Goal: Task Accomplishment & Management: Use online tool/utility

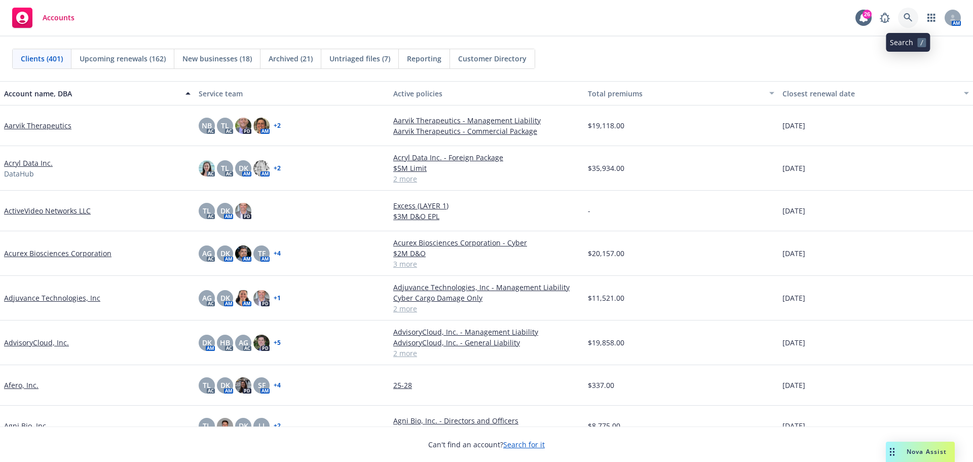
click at [913, 16] on link at bounding box center [908, 18] width 20 height 20
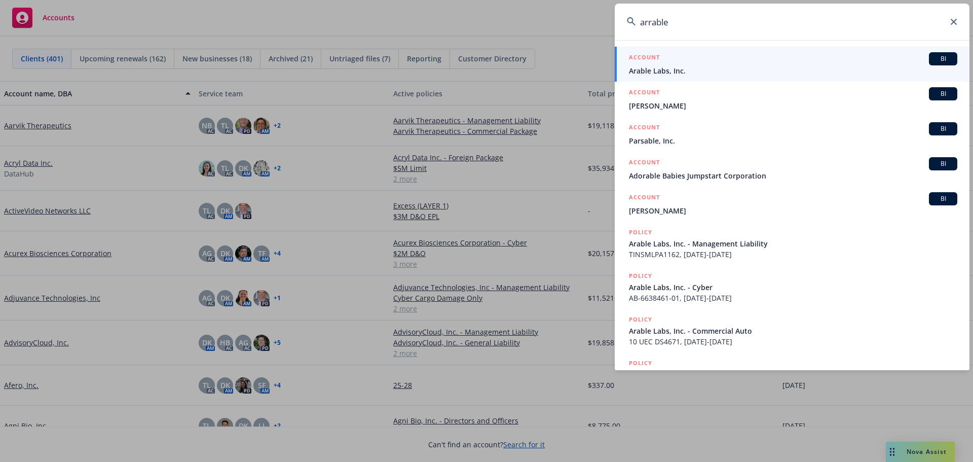
click at [652, 23] on input "arrable" at bounding box center [792, 22] width 355 height 36
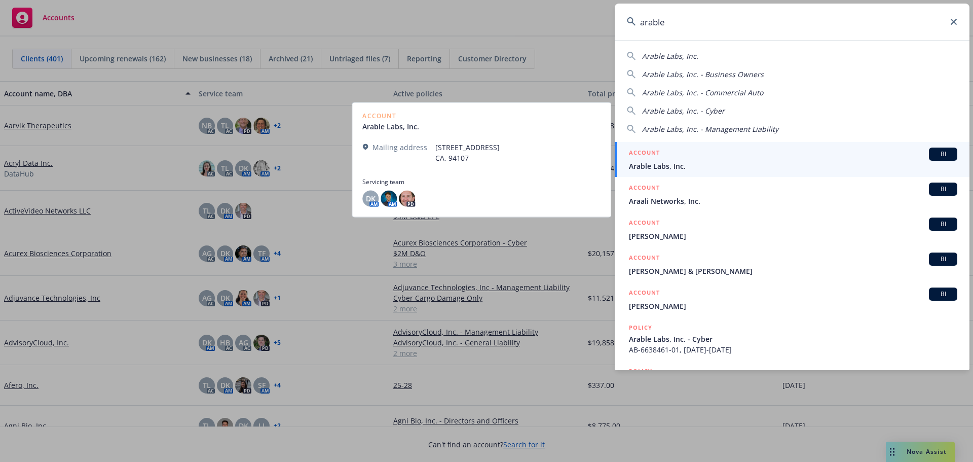
type input "arable"
click at [658, 168] on span "Arable Labs, Inc." at bounding box center [793, 166] width 328 height 11
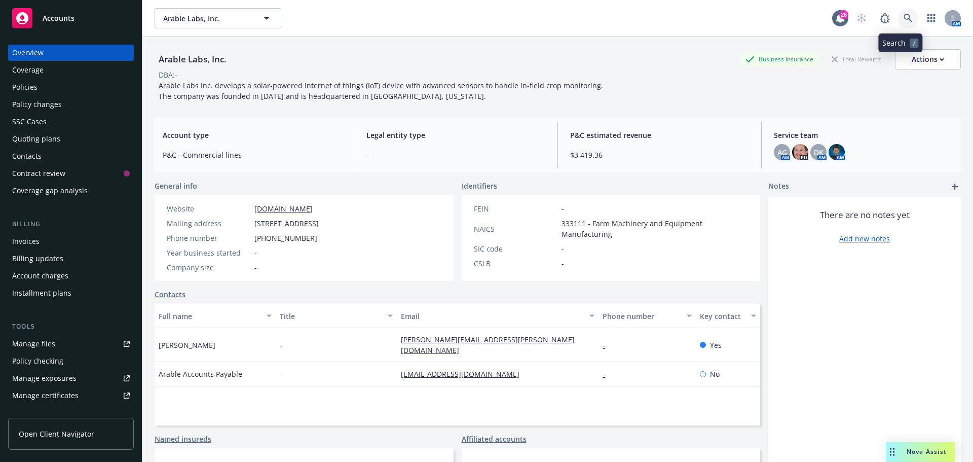
click at [904, 20] on icon at bounding box center [908, 18] width 9 height 9
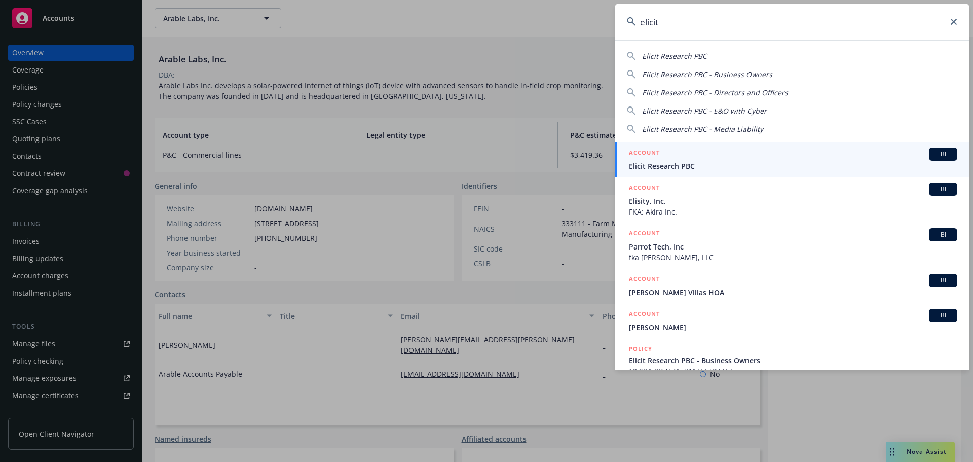
type input "elicit"
click at [656, 166] on span "Elicit Research PBC" at bounding box center [793, 166] width 328 height 11
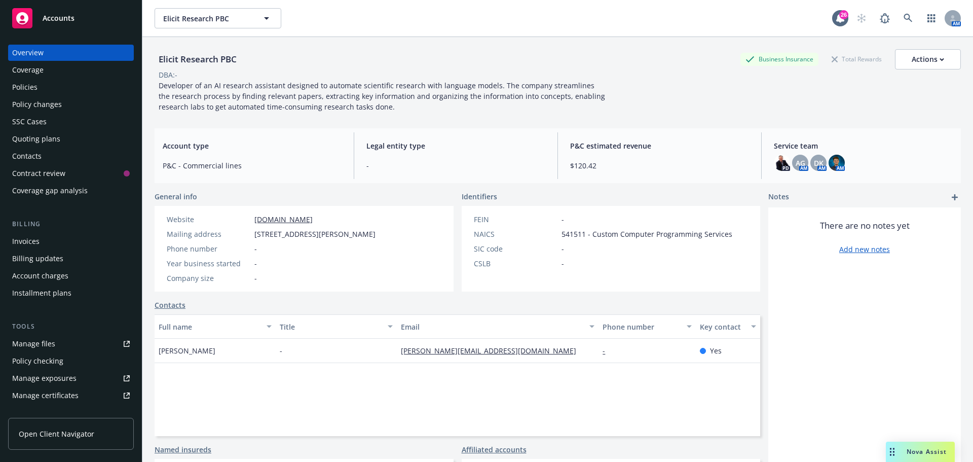
click at [43, 346] on div "Manage files" at bounding box center [33, 344] width 43 height 16
click at [898, 21] on link at bounding box center [908, 18] width 20 height 20
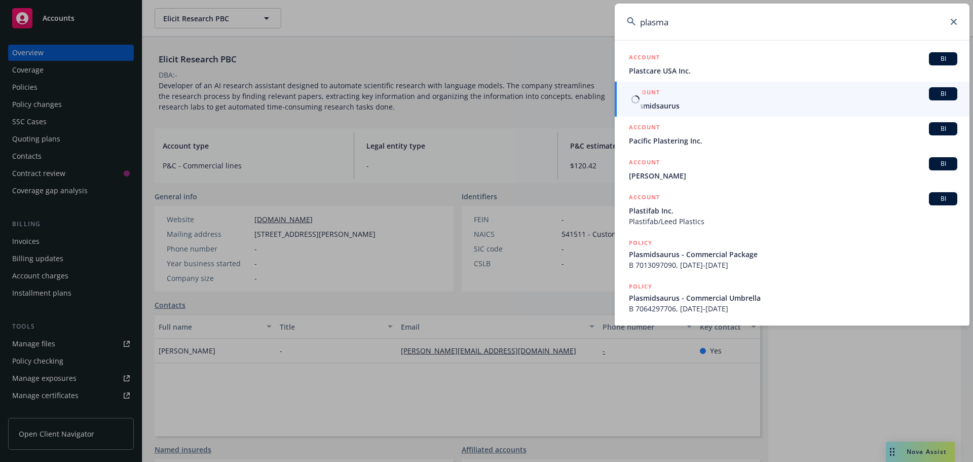
type input "plasma"
click at [659, 101] on span "Plasmidsaurus" at bounding box center [793, 105] width 328 height 11
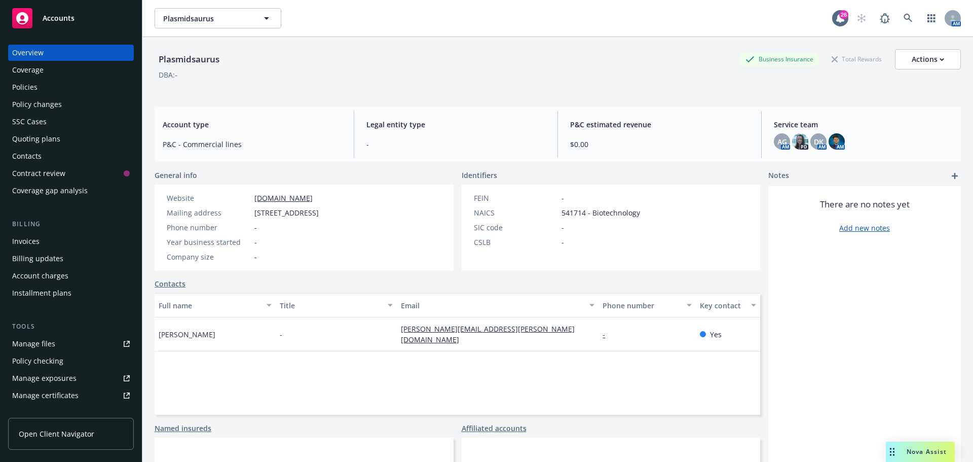
click at [31, 341] on div "Manage files" at bounding box center [33, 344] width 43 height 16
click at [32, 138] on div "Quoting plans" at bounding box center [36, 139] width 48 height 16
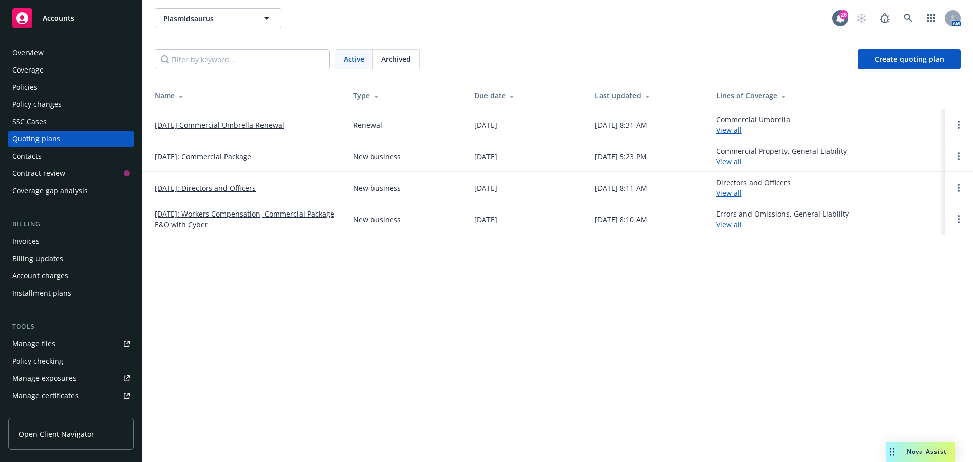
click at [229, 188] on link "[DATE]: Directors and Officers" at bounding box center [205, 187] width 101 height 11
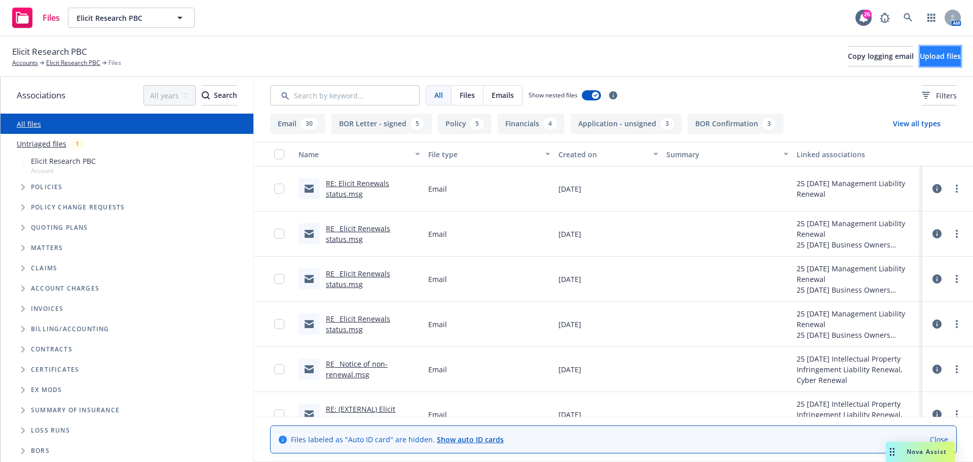
click at [920, 55] on span "Upload files" at bounding box center [940, 56] width 41 height 10
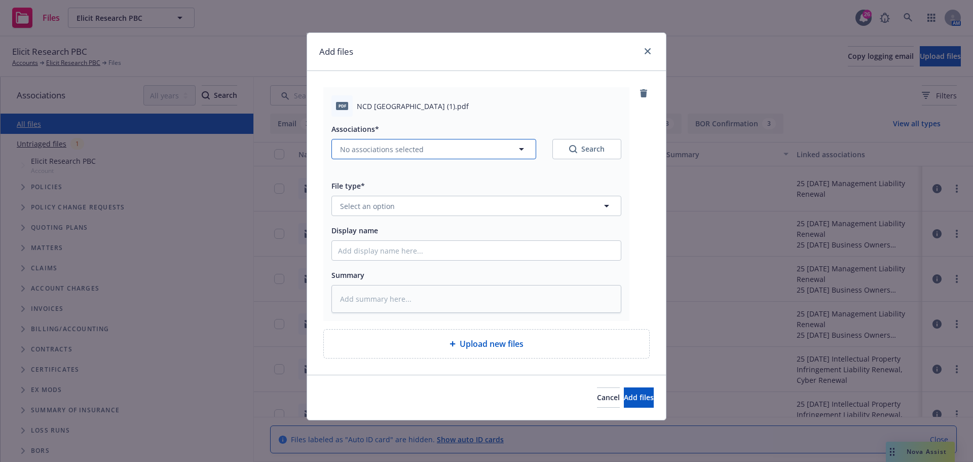
click at [524, 149] on icon "button" at bounding box center [522, 149] width 12 height 12
type textarea "x"
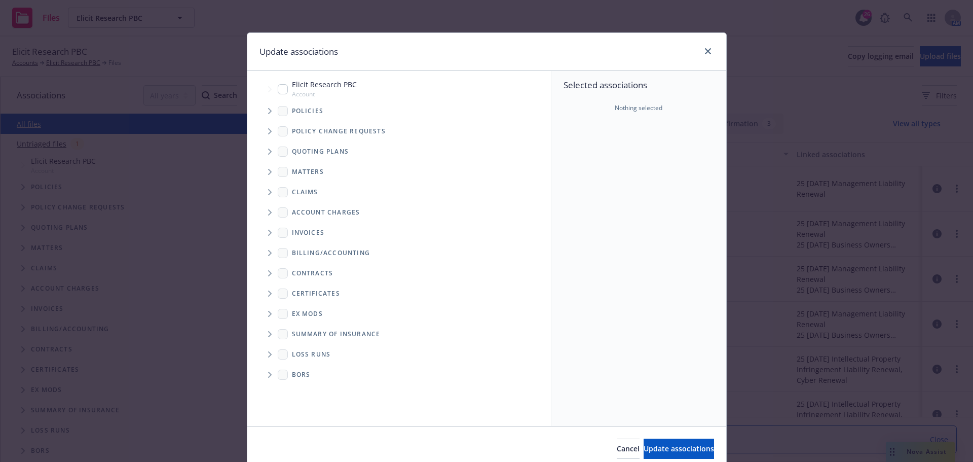
click at [279, 86] on input "Tree Example" at bounding box center [283, 89] width 10 height 10
checkbox input "true"
click at [649, 443] on button "Update associations" at bounding box center [679, 448] width 70 height 20
type textarea "x"
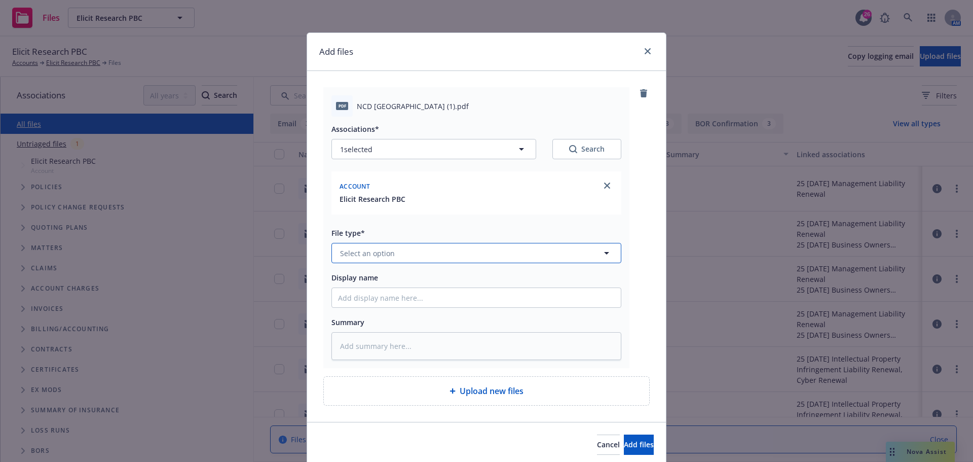
click at [383, 258] on span "Select an option" at bounding box center [367, 253] width 55 height 11
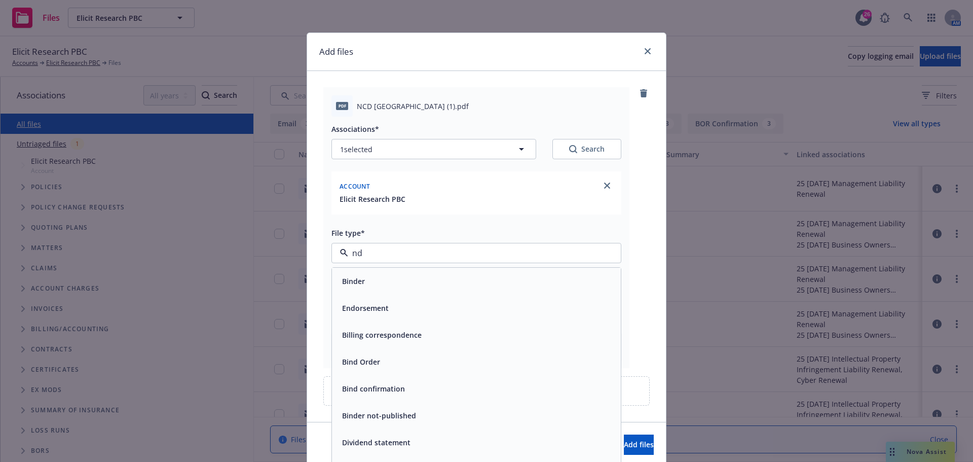
type input "n"
type input "NCD"
type textarea "x"
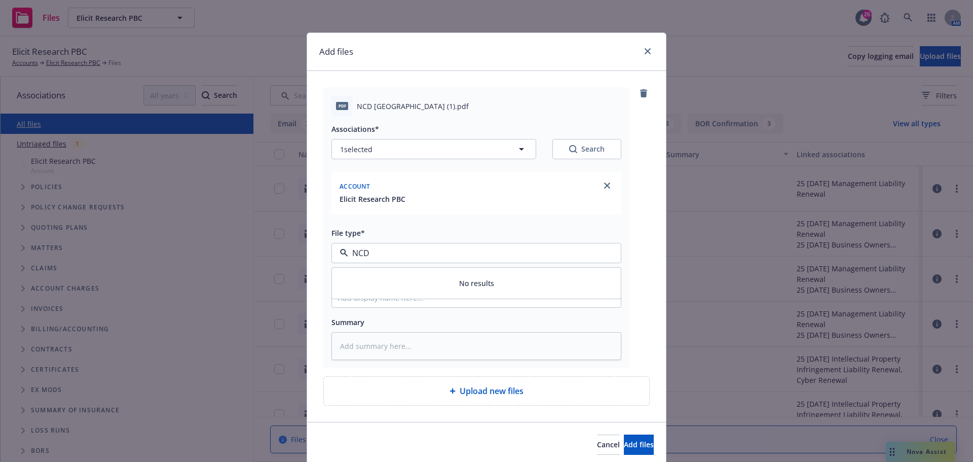
type input "NCD"
click at [456, 200] on div "Elicit Research PBC" at bounding box center [477, 199] width 278 height 11
drag, startPoint x: 363, startPoint y: 253, endPoint x: 372, endPoint y: 255, distance: 9.0
click at [363, 253] on span "Select an option" at bounding box center [367, 253] width 55 height 11
type input "other"
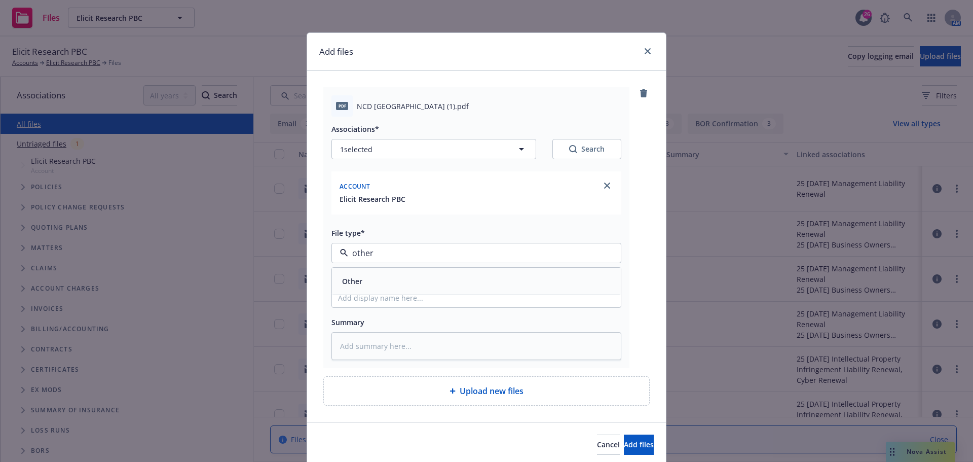
click at [390, 282] on div "Other" at bounding box center [476, 281] width 277 height 15
click at [359, 295] on input "Display name" at bounding box center [476, 297] width 289 height 19
type textarea "x"
type input "C"
type textarea "x"
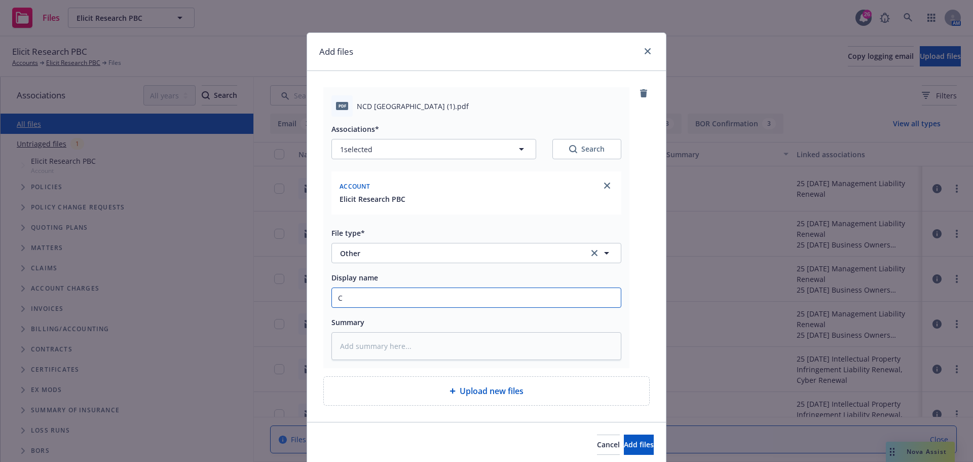
type input "CF"
type textarea "x"
type input "CFC"
type textarea "x"
type input "CFC"
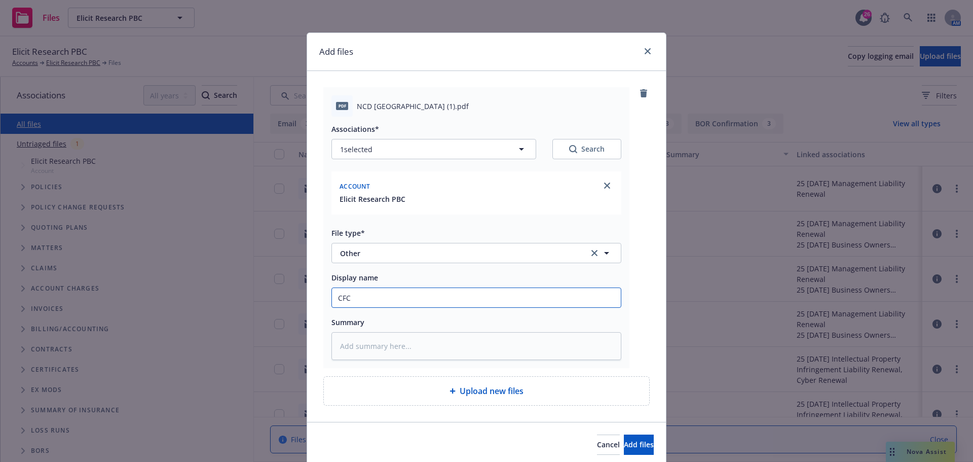
type textarea "x"
type input "CFC N"
type textarea "x"
type input "CFC NO"
type textarea "x"
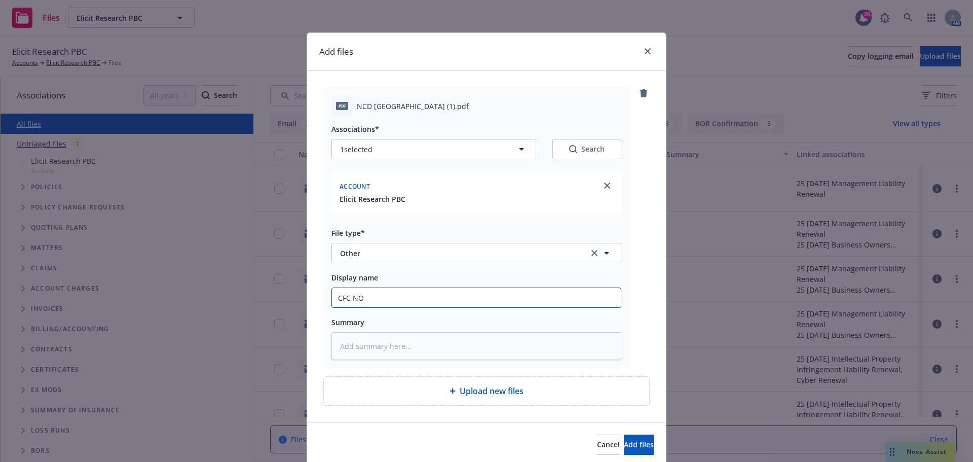
type input "CFC NO"
type textarea "x"
type input "CFC NO C"
type textarea "x"
type input "CFC NO CL"
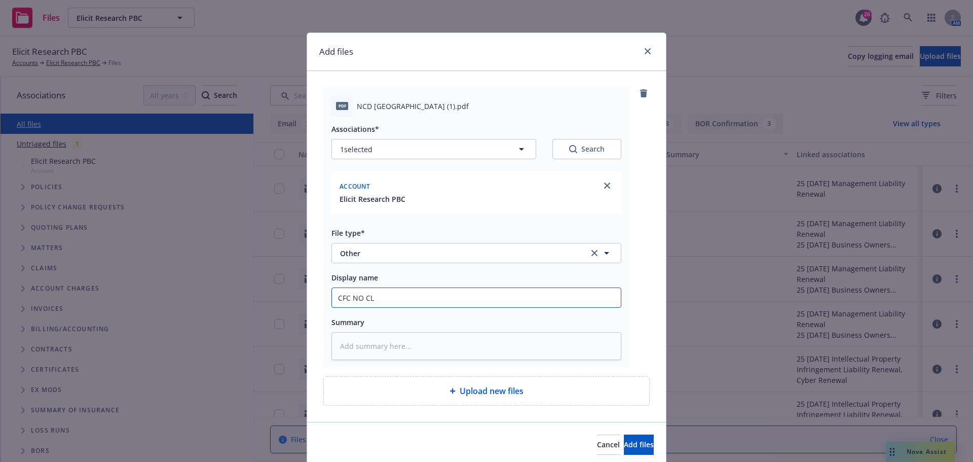
type textarea "x"
type input "CFC NO CLA"
type textarea "x"
type input "CFC NO CLAI"
type textarea "x"
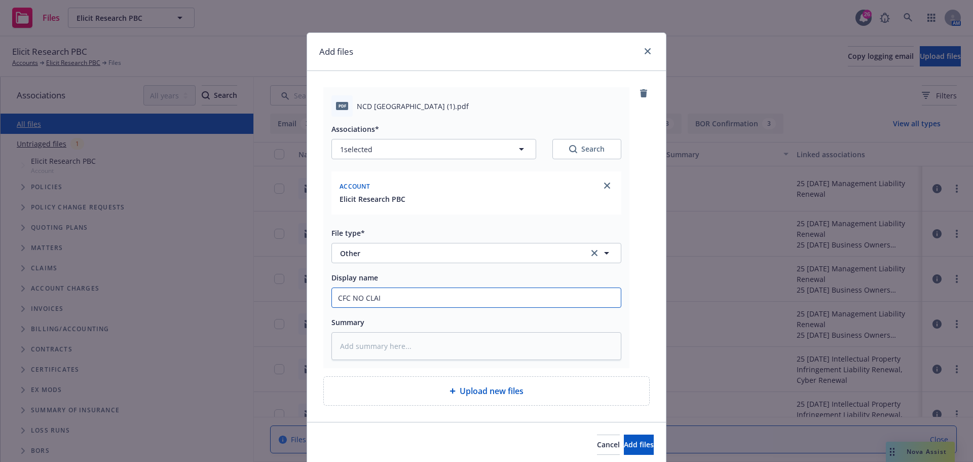
type input "CFC NO CLAIM"
type textarea "x"
type input "CFC NO CLAIMS"
type textarea "x"
type input "CFC NO CLAIMS"
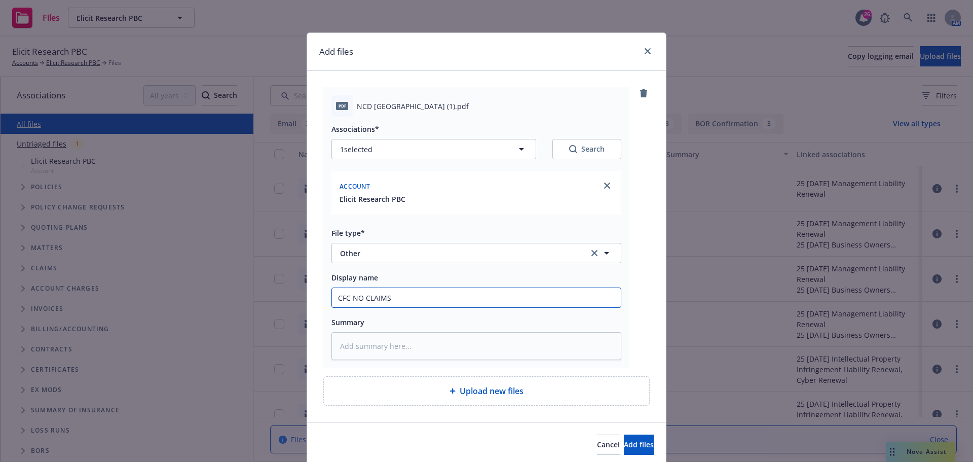
click at [405, 298] on input "CFC NO CLAIMS" at bounding box center [476, 297] width 289 height 19
type textarea "x"
type input "CFC NO CLAIMS D"
type textarea "x"
type input "CFC NO CLAIMS DE"
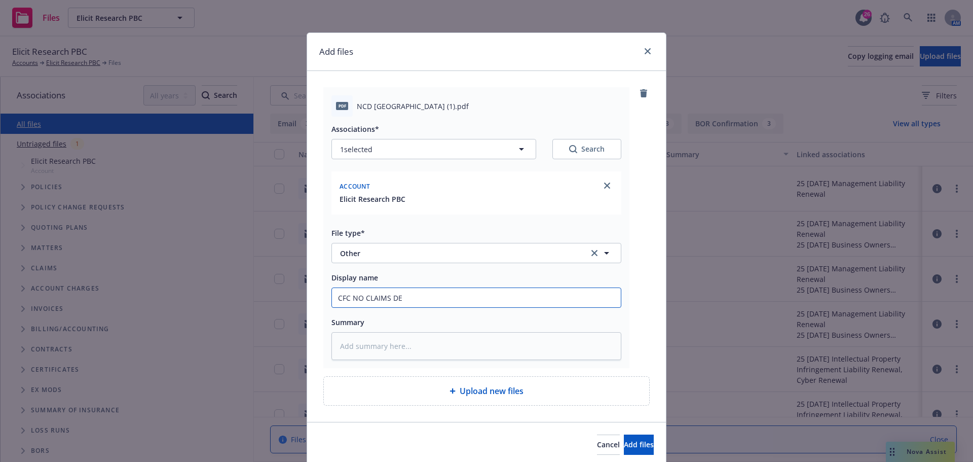
type textarea "x"
type input "CFC NO CLAIMS DEC"
type textarea "x"
type input "CFC NO CLAIMS DECL"
type textarea "x"
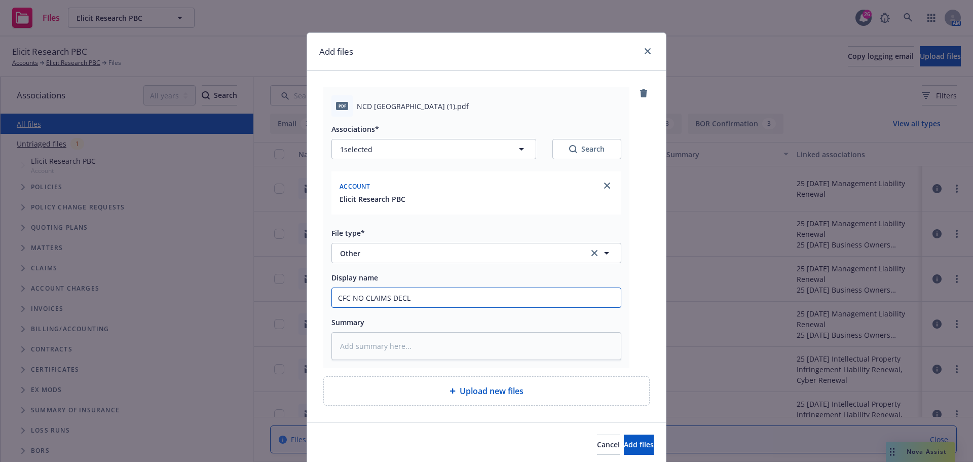
type input "CFC NO CLAIMS DECLA"
type textarea "x"
type input "CFC NO CLAIMS DECLAR"
type textarea "x"
type input "CFC NO CLAIMS DECLARA"
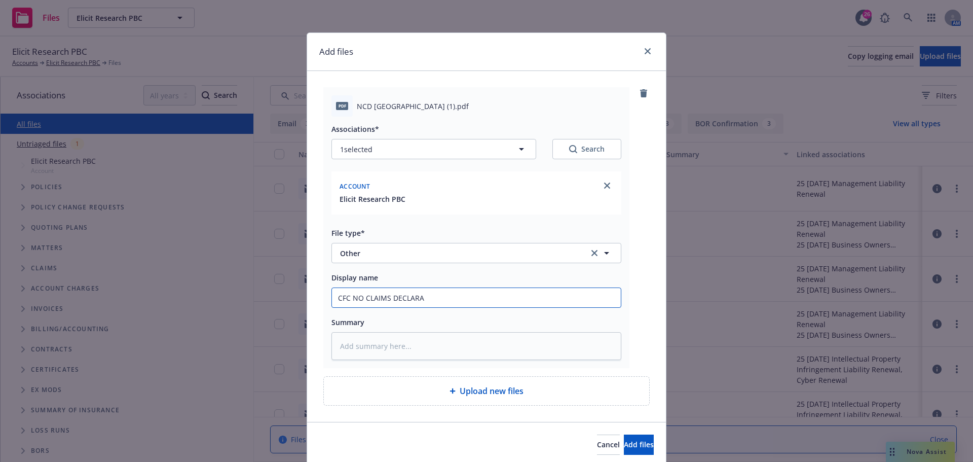
type textarea "x"
type input "CFC NO CLAIMS DECLARAT"
type textarea "x"
type input "CFC NO CLAIMS DECLARATI"
type textarea "x"
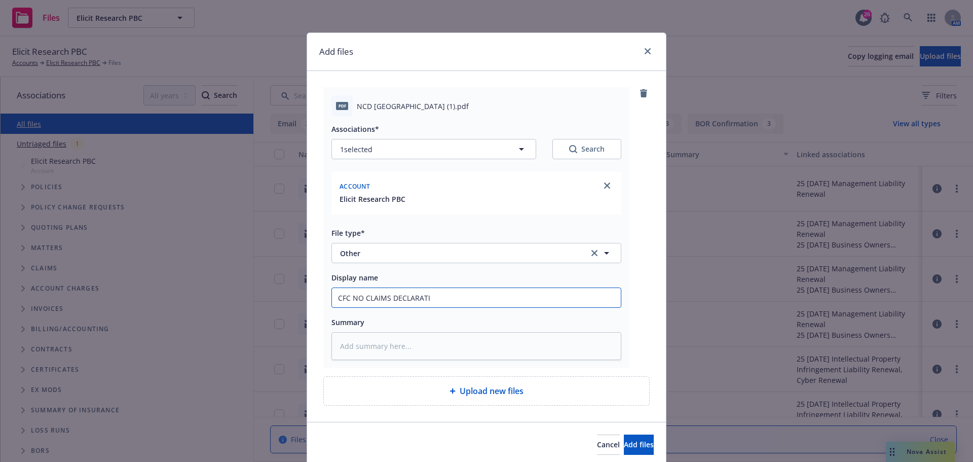
type input "CFC NO CLAIMS DECLARATIO"
type textarea "x"
type input "CFC NO CLAIMS DECLARATION"
type textarea "x"
type input "CFC NO CLAIMS DECLARATIONS"
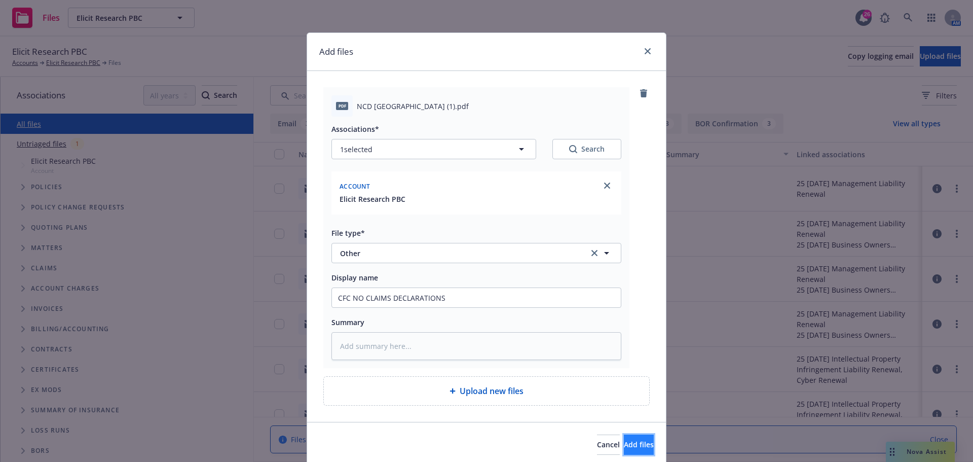
click at [624, 451] on button "Add files" at bounding box center [639, 444] width 30 height 20
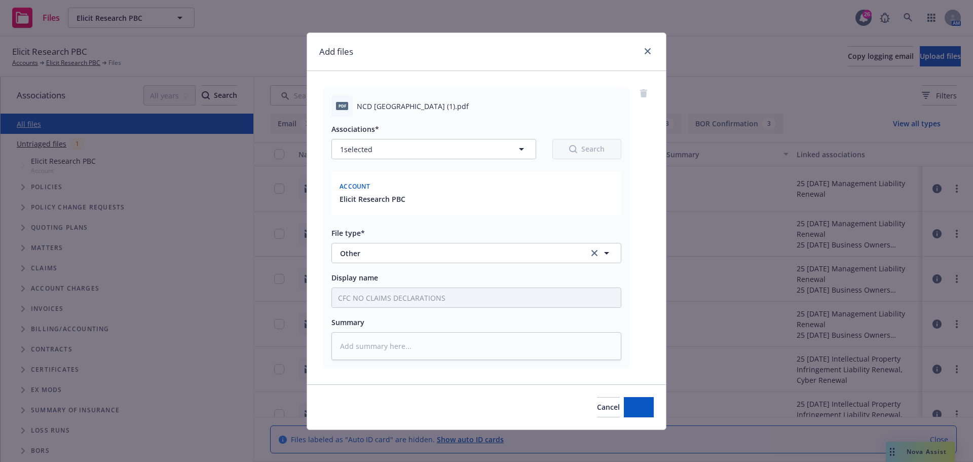
type textarea "x"
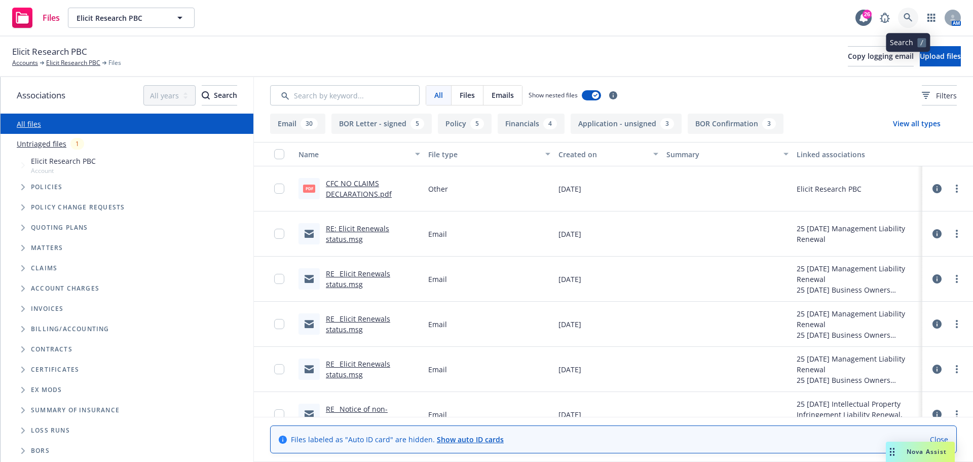
click at [912, 18] on icon at bounding box center [908, 17] width 9 height 9
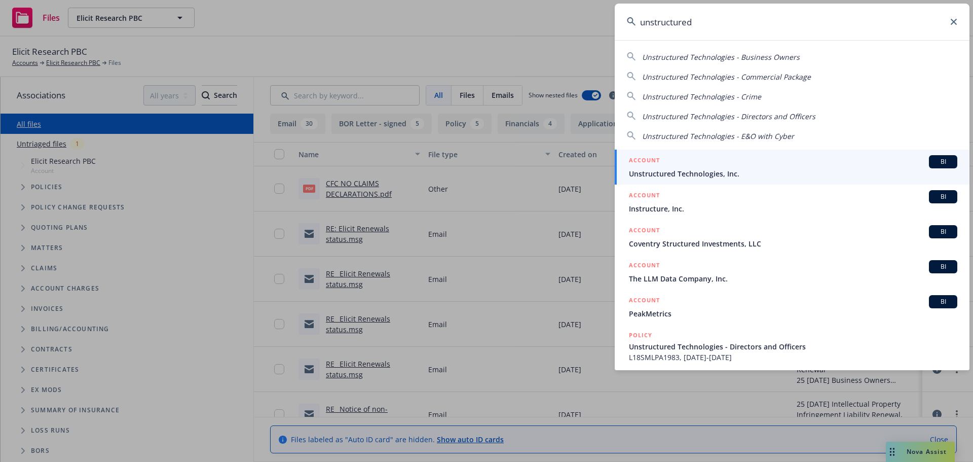
type input "unstructured"
click at [698, 170] on span "Unstructured Technologies, Inc." at bounding box center [793, 173] width 328 height 11
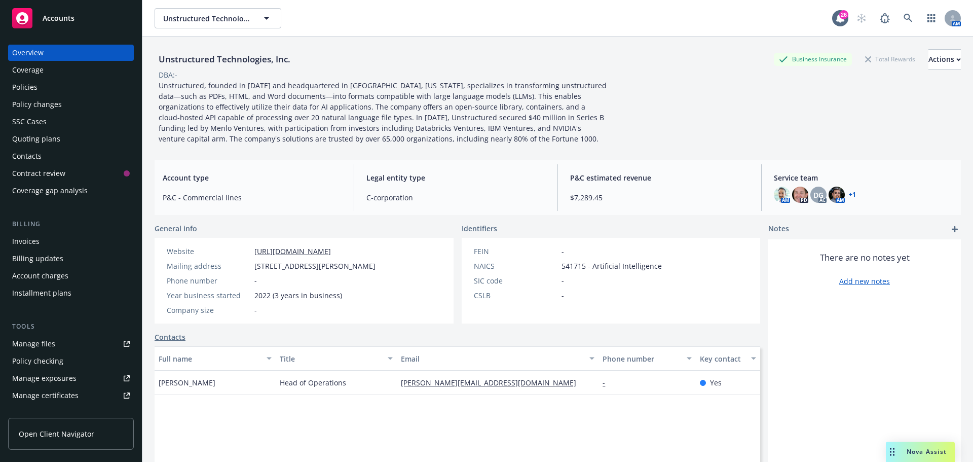
click at [850, 190] on div "AM PD DG AC AM + 1" at bounding box center [863, 195] width 179 height 16
click at [849, 195] on link "+ 1" at bounding box center [852, 195] width 7 height 6
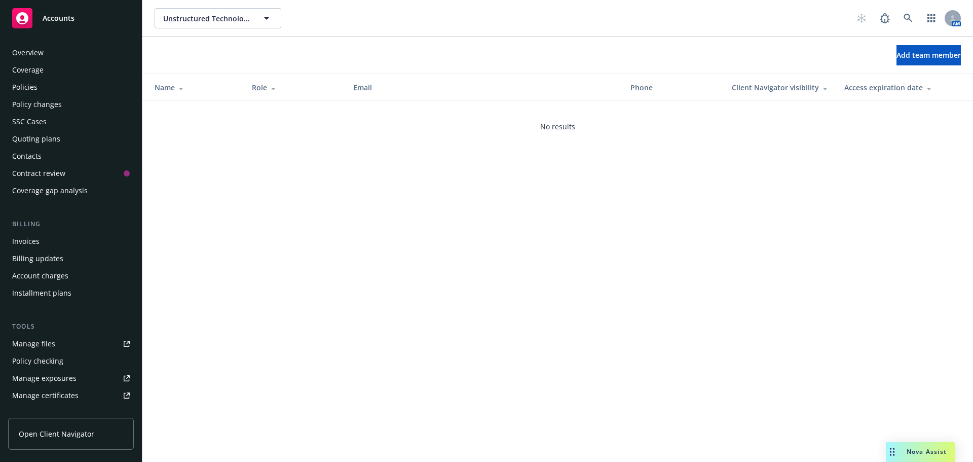
scroll to position [216, 0]
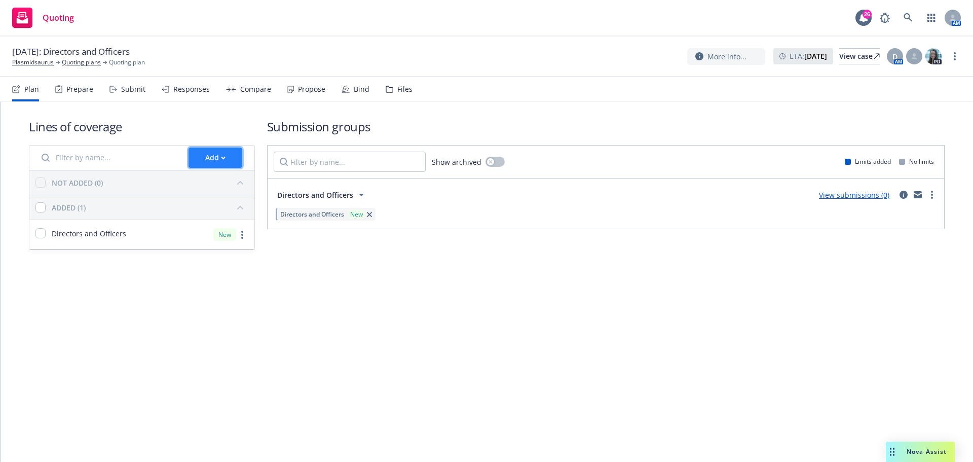
click at [217, 153] on div "Add" at bounding box center [215, 157] width 20 height 19
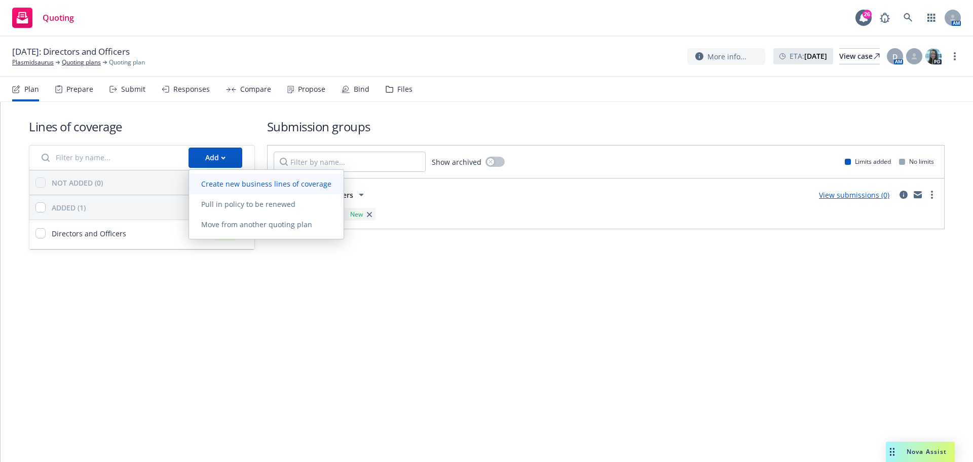
click at [228, 183] on span "Create new business lines of coverage" at bounding box center [266, 184] width 155 height 10
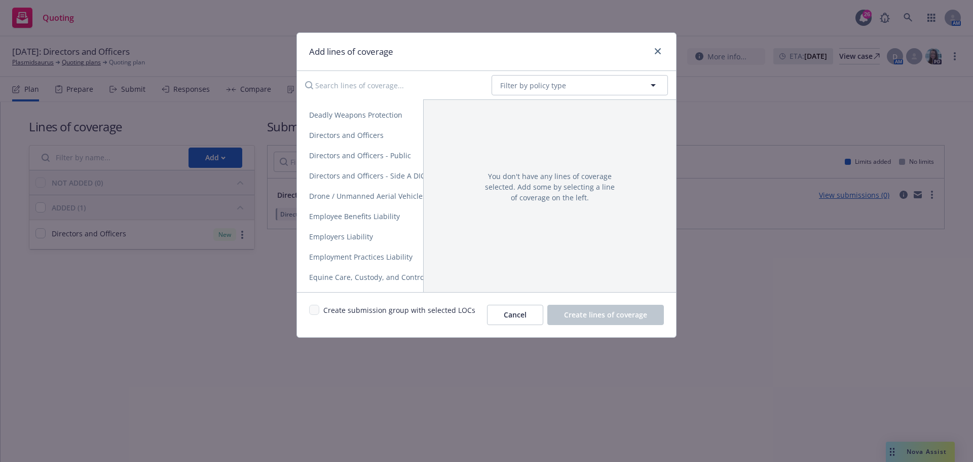
scroll to position [507, 0]
click at [355, 254] on span "Employment Practices Liability" at bounding box center [361, 254] width 128 height 10
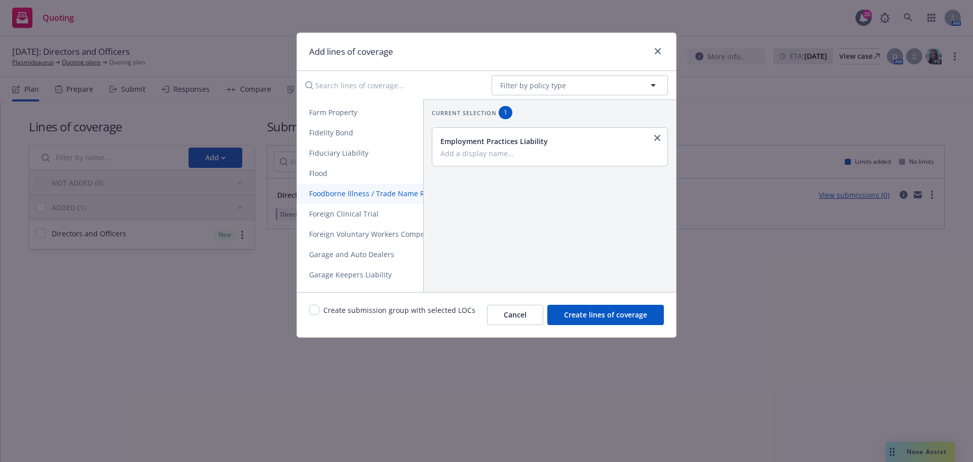
scroll to position [760, 0]
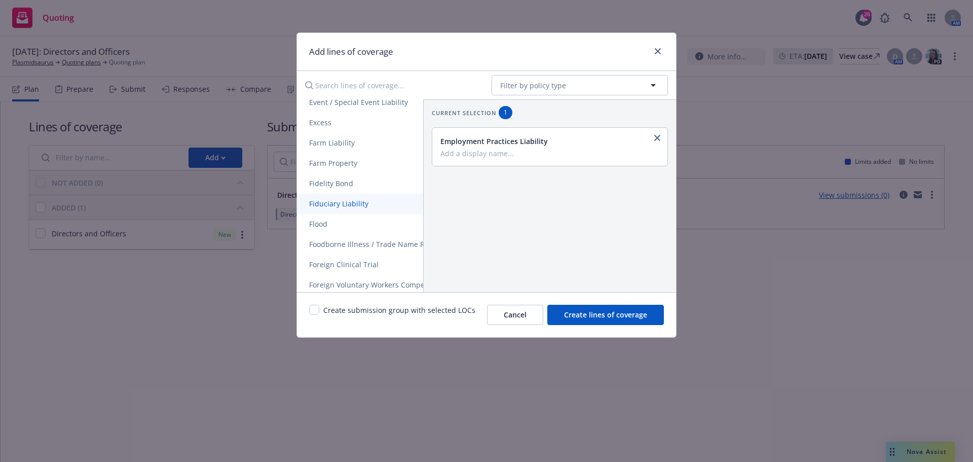
click at [328, 206] on span "Fiduciary Liability" at bounding box center [339, 204] width 84 height 10
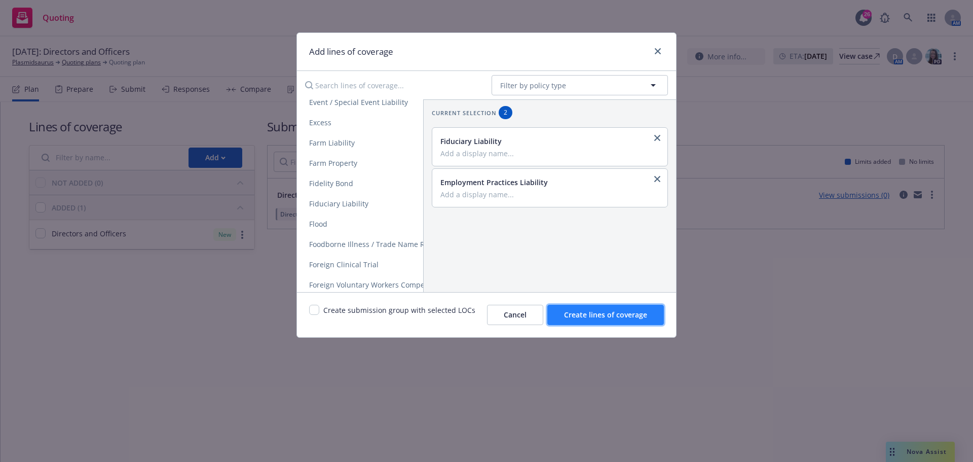
click at [617, 320] on button "Create lines of coverage" at bounding box center [605, 315] width 117 height 20
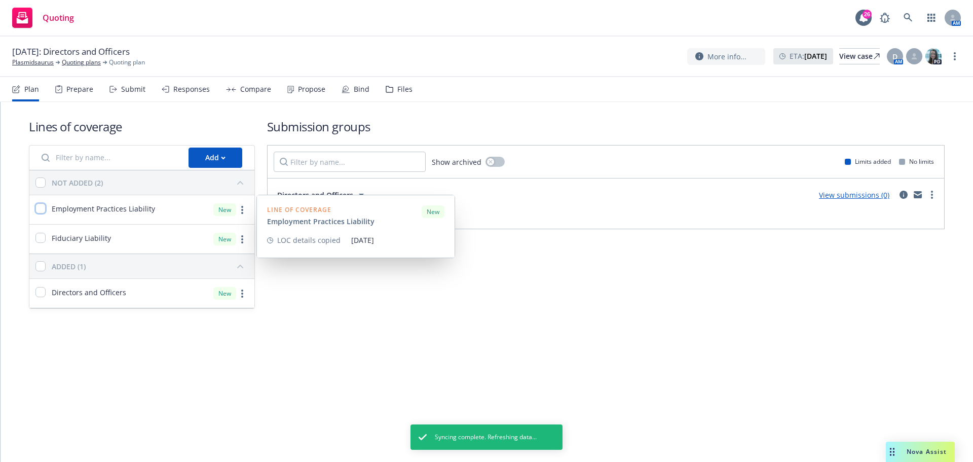
click at [39, 210] on input "checkbox" at bounding box center [40, 208] width 10 height 10
checkbox input "true"
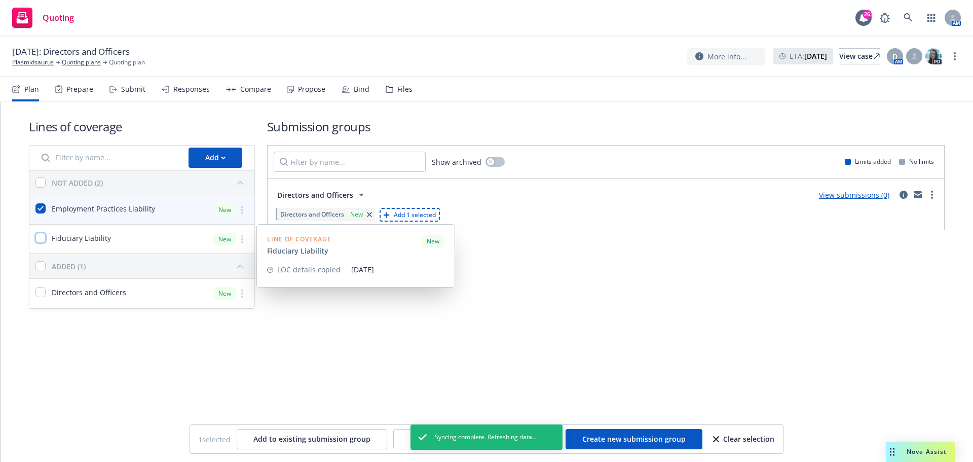
click at [38, 239] on input "checkbox" at bounding box center [40, 238] width 10 height 10
checkbox input "true"
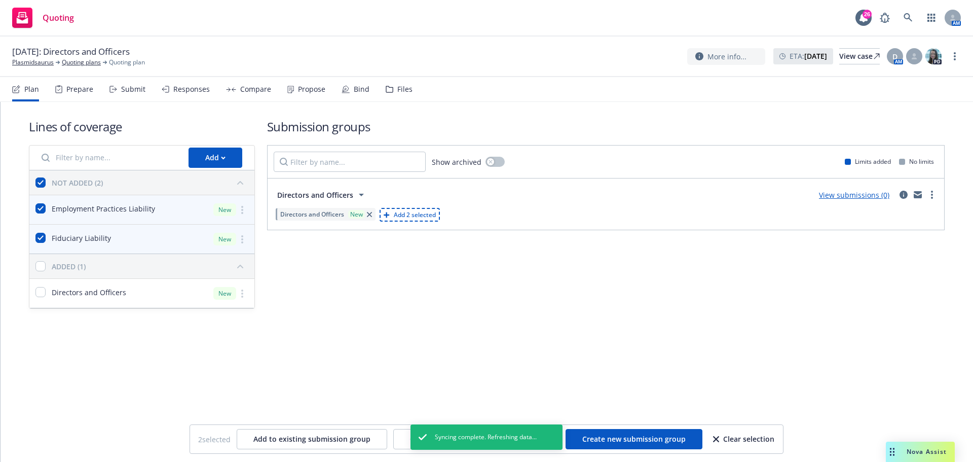
click at [416, 214] on span "Add 2 selected" at bounding box center [415, 214] width 42 height 9
checkbox input "false"
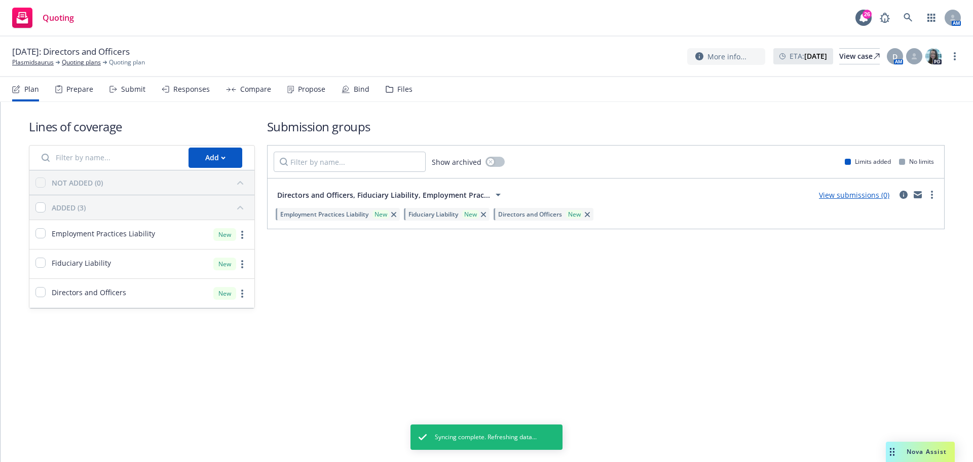
click at [405, 86] on div "Files" at bounding box center [404, 89] width 15 height 8
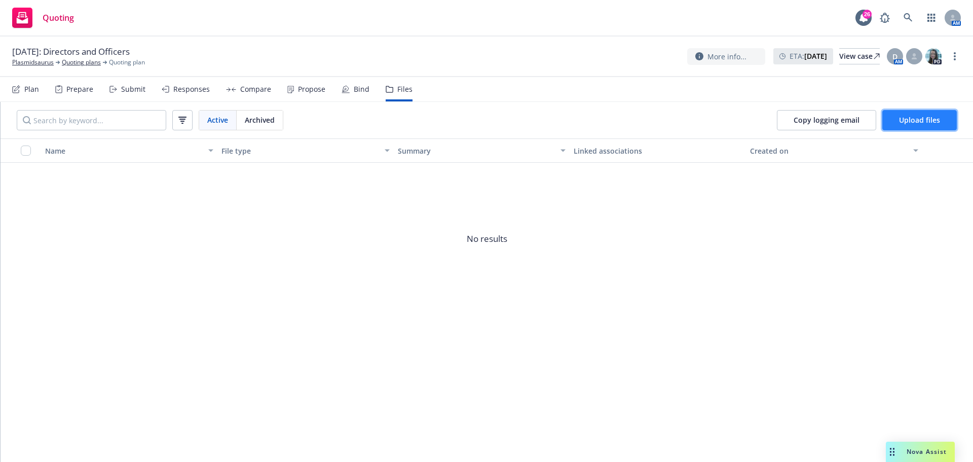
click at [917, 119] on span "Upload files" at bounding box center [919, 120] width 41 height 10
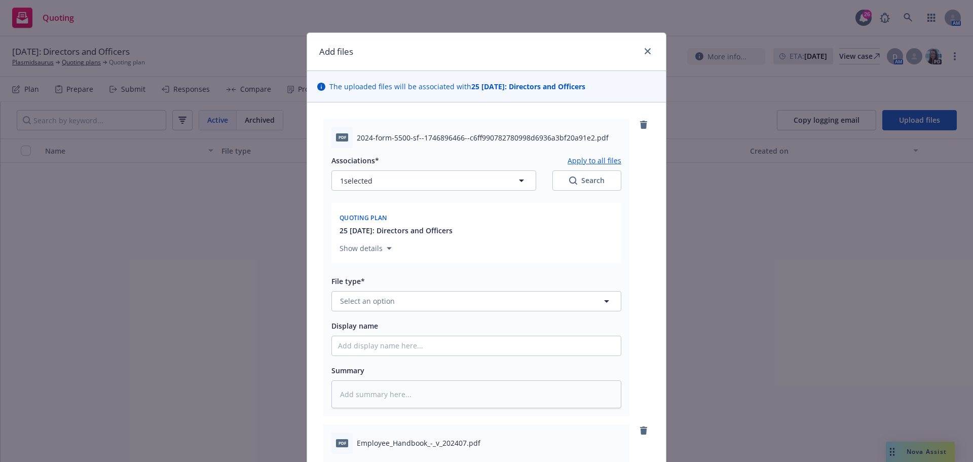
click at [358, 137] on span "2024-form-5500-sf--1746896466--c6ff990782780998d6936a3bf20a91e2.pdf" at bounding box center [483, 137] width 252 height 11
drag, startPoint x: 353, startPoint y: 136, endPoint x: 587, endPoint y: 133, distance: 233.7
click at [587, 133] on span "2024-form-5500-sf--1746896466--c6ff990782780998d6936a3bf20a91e2.pdf" at bounding box center [483, 137] width 252 height 11
copy span "2024-form-5500-sf--1746896466--c6ff990782780998d6936a3bf20a91e2"
click at [363, 303] on span "Select an option" at bounding box center [367, 301] width 55 height 11
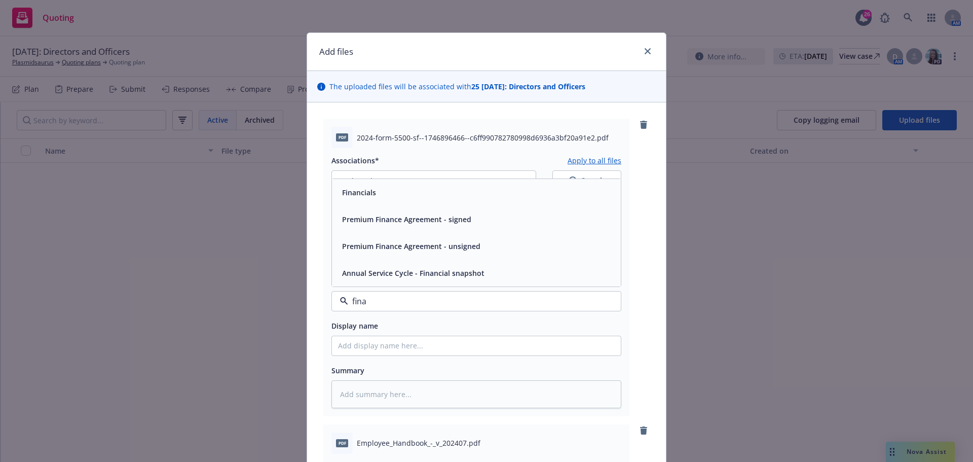
type input "[PERSON_NAME]"
click at [347, 189] on span "Financials" at bounding box center [359, 192] width 34 height 11
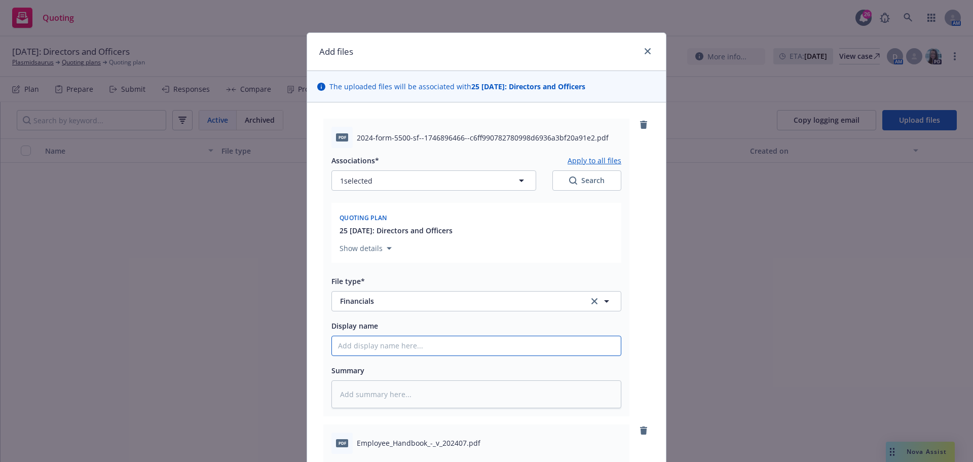
click at [356, 345] on input "Display name" at bounding box center [476, 345] width 289 height 19
paste input "2024-form-5500-sf--1746896466--c6ff990782780998d6936a3bf20a91e2"
type textarea "x"
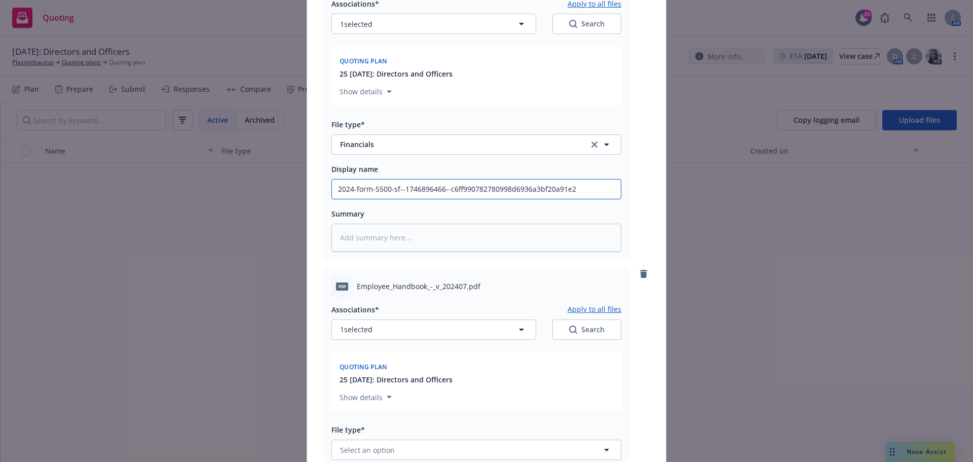
scroll to position [253, 0]
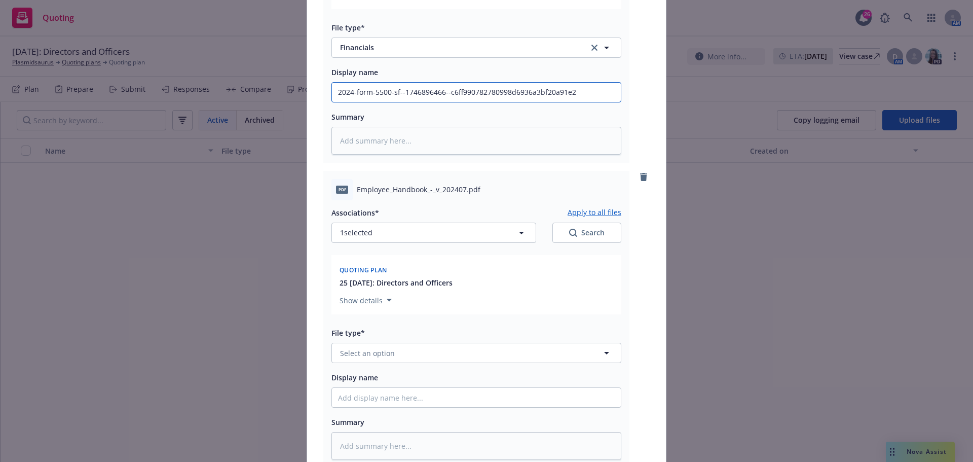
type input "2024-form-5500-sf--1746896466--c6ff990782780998d6936a3bf20a91e2"
drag, startPoint x: 354, startPoint y: 188, endPoint x: 462, endPoint y: 191, distance: 108.0
click at [462, 191] on span "Employee_Handbook_-_v_202407.pdf" at bounding box center [419, 189] width 124 height 11
copy span "Employee_Handbook_-_v_202407"
click at [358, 356] on span "Select an option" at bounding box center [367, 353] width 55 height 11
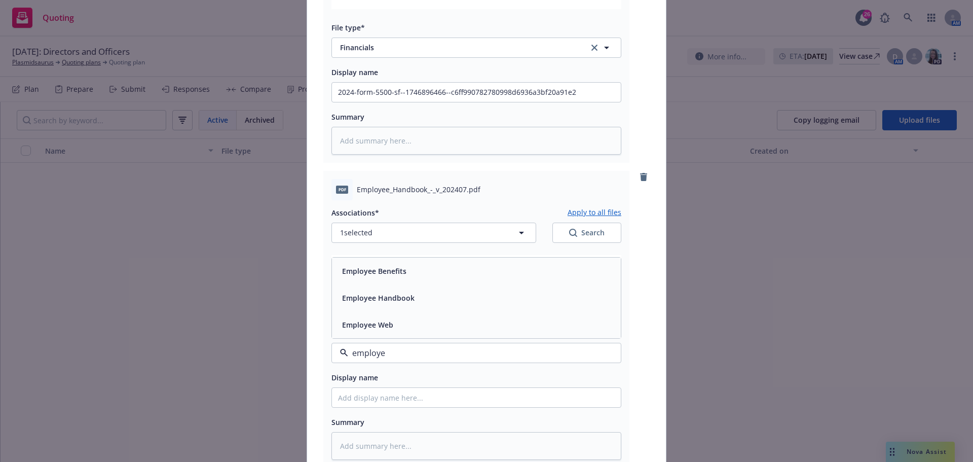
type input "employee"
drag, startPoint x: 392, startPoint y: 305, endPoint x: 397, endPoint y: 304, distance: 5.1
click at [393, 304] on div "Employee Handbook" at bounding box center [377, 297] width 79 height 15
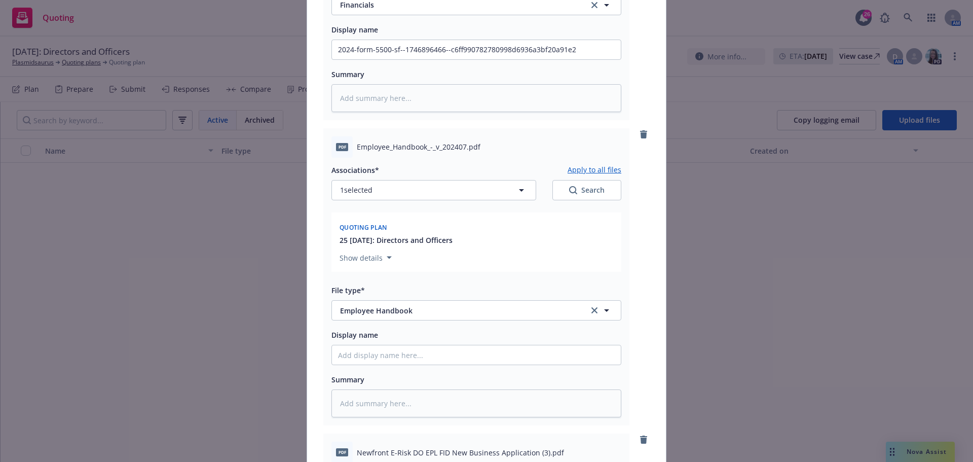
scroll to position [406, 0]
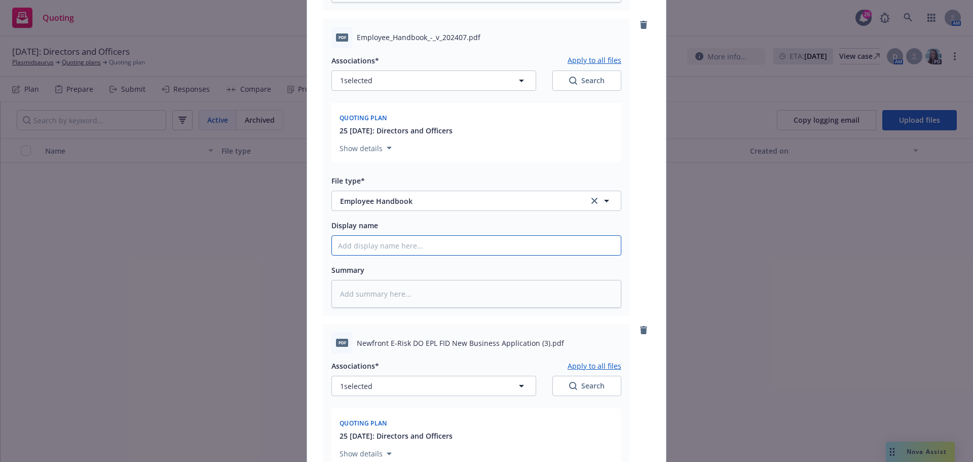
click at [375, 245] on input "Display name" at bounding box center [476, 245] width 289 height 19
paste input "Employee_Handbook_-_v_202407"
type textarea "x"
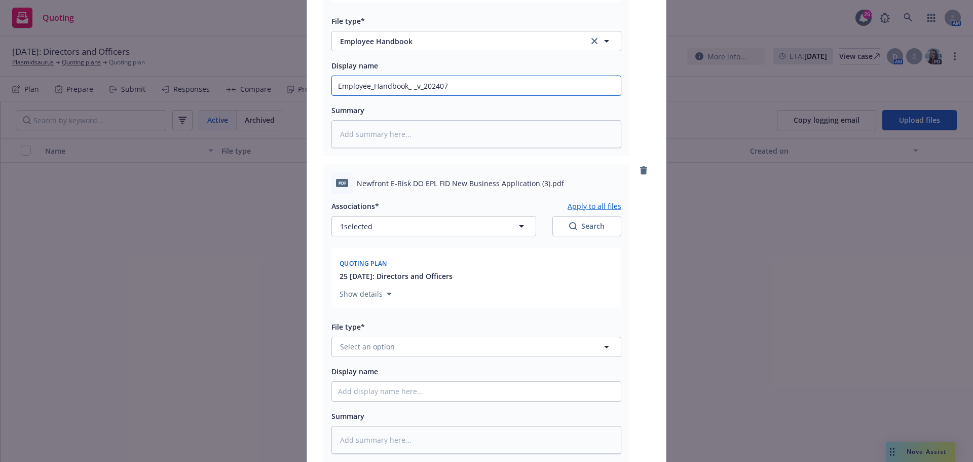
scroll to position [608, 0]
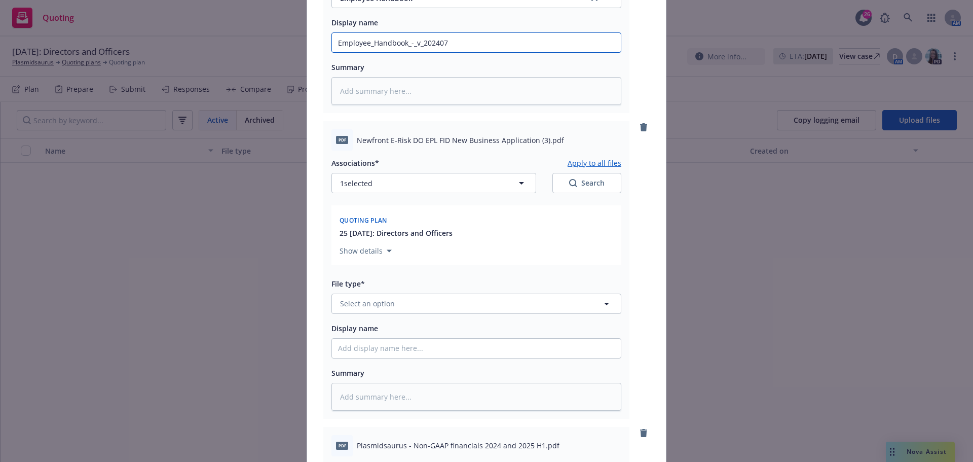
type input "Employee_Handbook_-_v_202407"
drag, startPoint x: 354, startPoint y: 140, endPoint x: 531, endPoint y: 129, distance: 176.7
click at [531, 129] on div "pdf Newfront E-Risk DO EPL FID New Business Application (3).pdf" at bounding box center [477, 139] width 290 height 21
copy span "Newfront E-Risk DO EPL FID New Business Application"
click at [361, 306] on span "Select an option" at bounding box center [367, 303] width 55 height 11
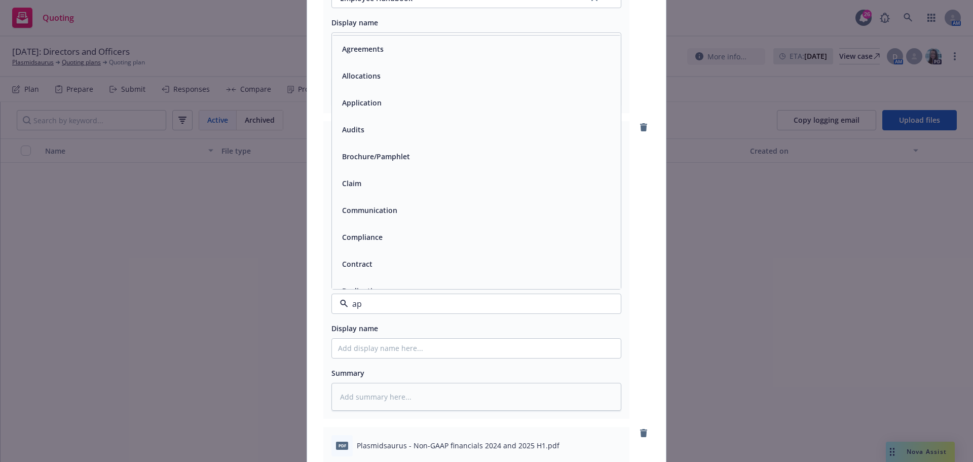
type input "app"
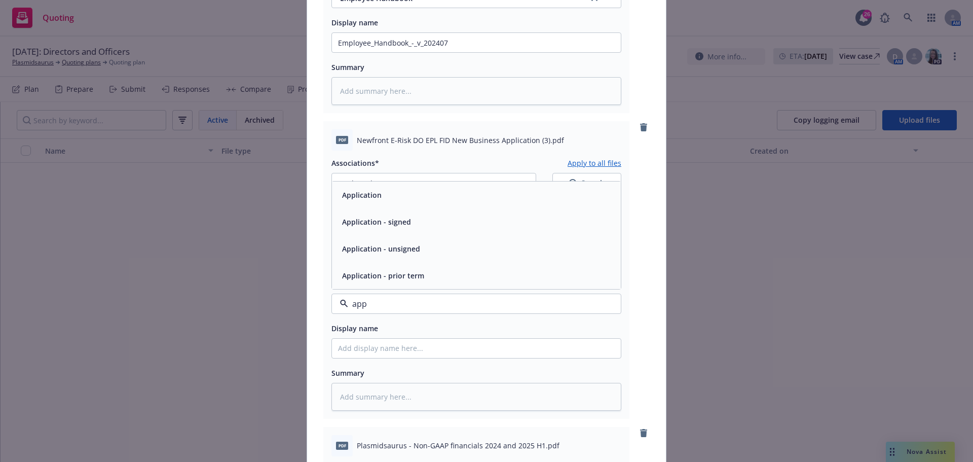
drag, startPoint x: 379, startPoint y: 203, endPoint x: 377, endPoint y: 223, distance: 19.9
click at [379, 202] on div "Application" at bounding box center [476, 194] width 289 height 27
drag, startPoint x: 368, startPoint y: 354, endPoint x: 378, endPoint y: 358, distance: 10.9
click at [369, 353] on input "Display name" at bounding box center [476, 348] width 289 height 19
paste input "Newfront E-Risk DO EPL FID New Business Application"
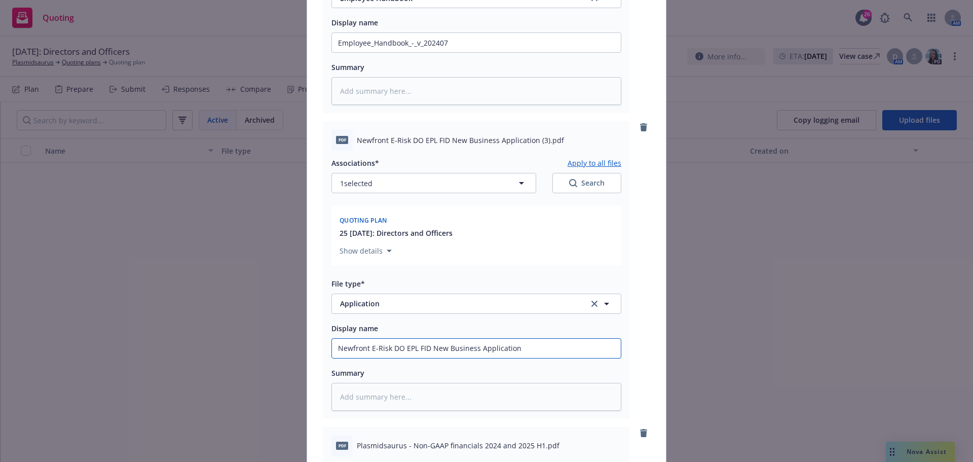
type textarea "x"
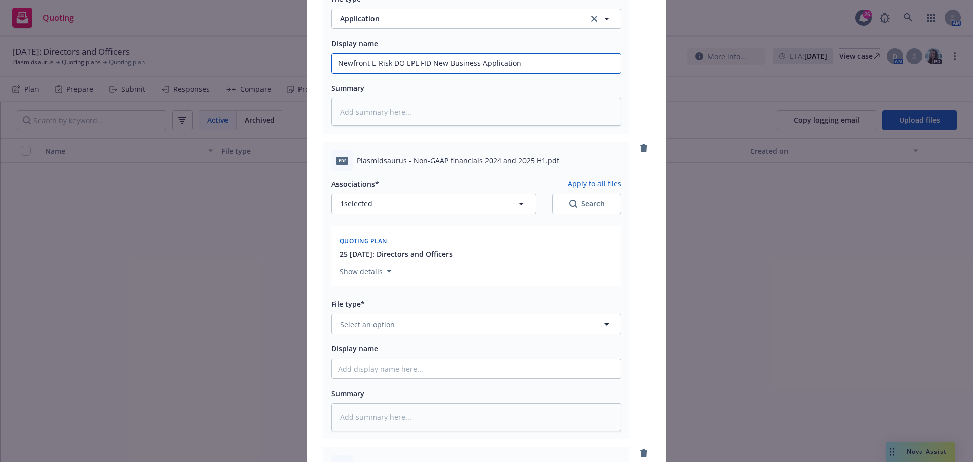
scroll to position [912, 0]
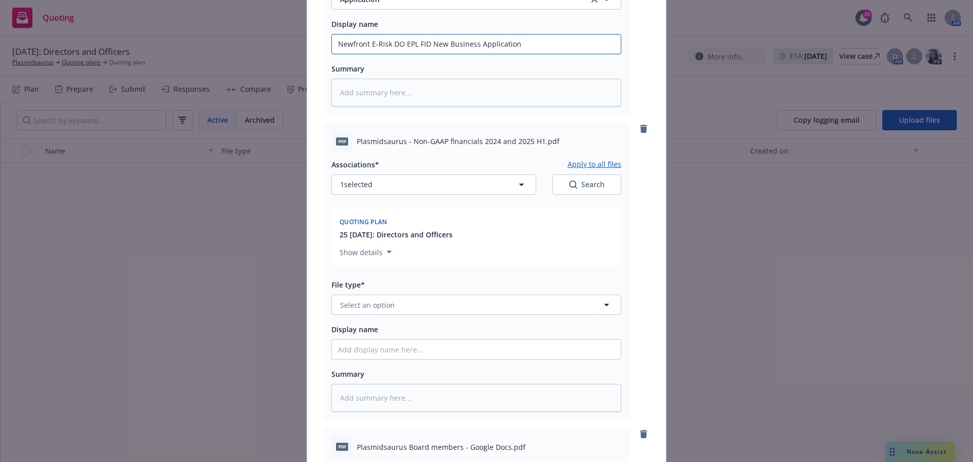
type input "Newfront E-Risk DO EPL FID New Business Application"
click at [357, 140] on span "Plasmidsaurus - Non-GAAP financials 2024 and 2025 H1.pdf" at bounding box center [458, 141] width 203 height 11
drag, startPoint x: 354, startPoint y: 140, endPoint x: 537, endPoint y: 131, distance: 183.2
click at [537, 131] on div "pdf Plasmidsaurus - Non-GAAP financials 2024 and 2025 H1.pdf" at bounding box center [477, 141] width 290 height 21
copy span "Plasmidsaurus - Non-GAAP financials 2024 and 2025 H1"
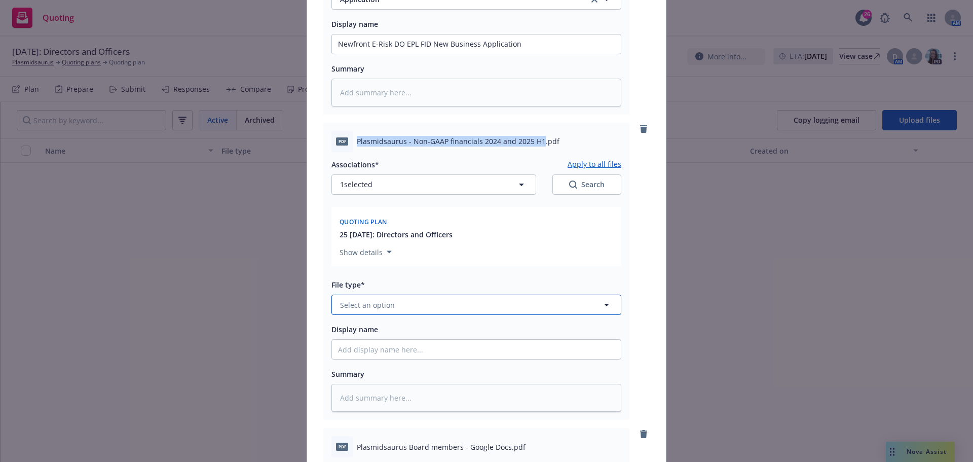
click at [377, 307] on span "Select an option" at bounding box center [367, 305] width 55 height 11
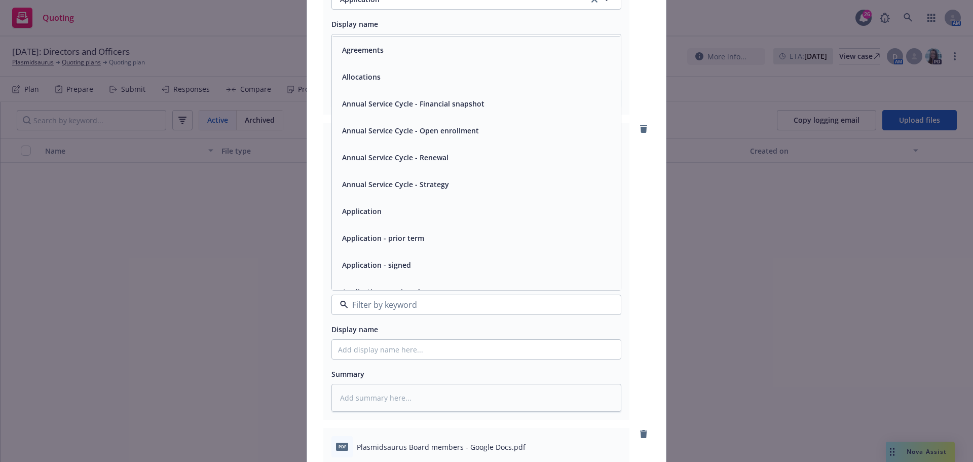
type input "i"
type input "[PERSON_NAME]"
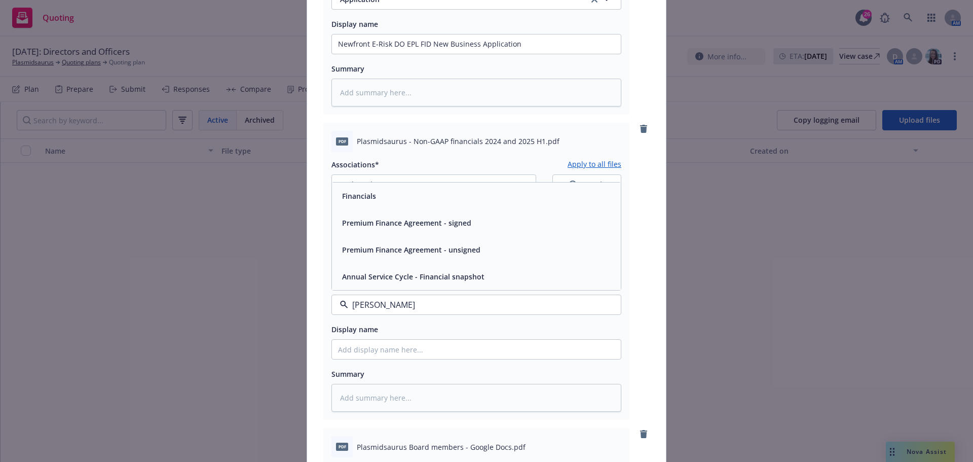
click at [360, 192] on span "Financials" at bounding box center [359, 196] width 34 height 11
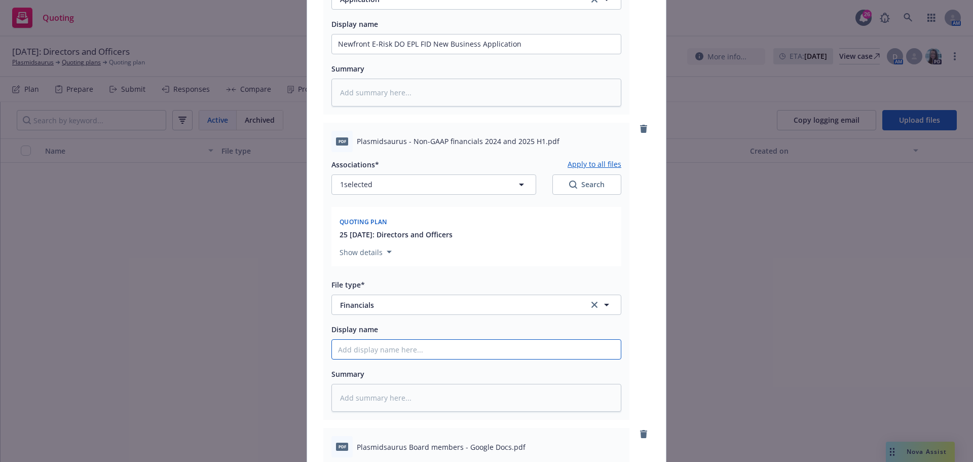
click at [340, 352] on input "Display name" at bounding box center [476, 349] width 289 height 19
paste input "Plasmidsaurus - Non-GAAP financials 2024 and 2025 H1"
type textarea "x"
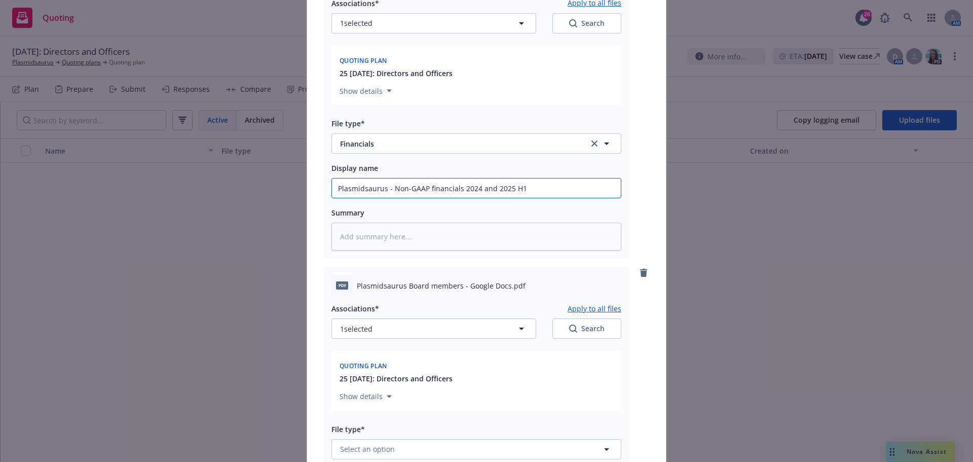
scroll to position [1166, 0]
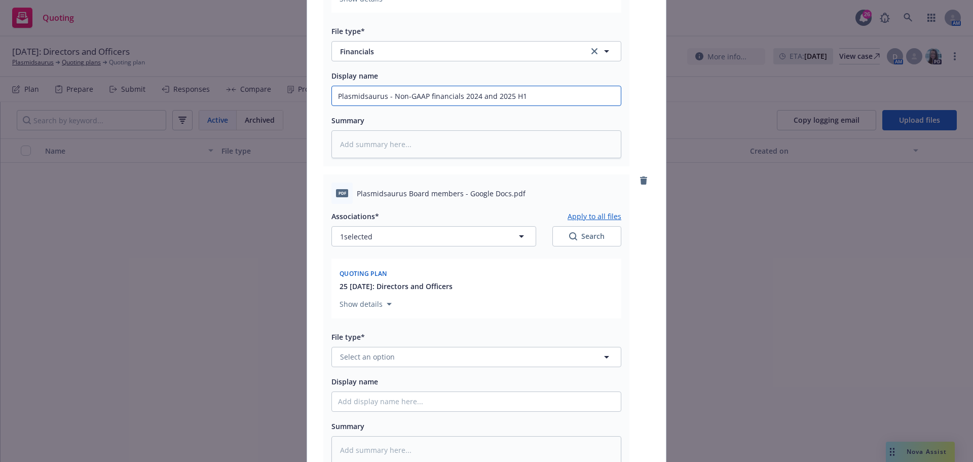
type input "Plasmidsaurus - Non-GAAP financials 2024 and 2025 H1"
drag, startPoint x: 354, startPoint y: 193, endPoint x: 456, endPoint y: 190, distance: 101.9
click at [456, 190] on span "Plasmidsaurus Board members - Google Docs.pdf" at bounding box center [441, 193] width 169 height 11
copy span "Plasmidsaurus Board members"
click at [378, 362] on button "Select an option" at bounding box center [477, 357] width 290 height 20
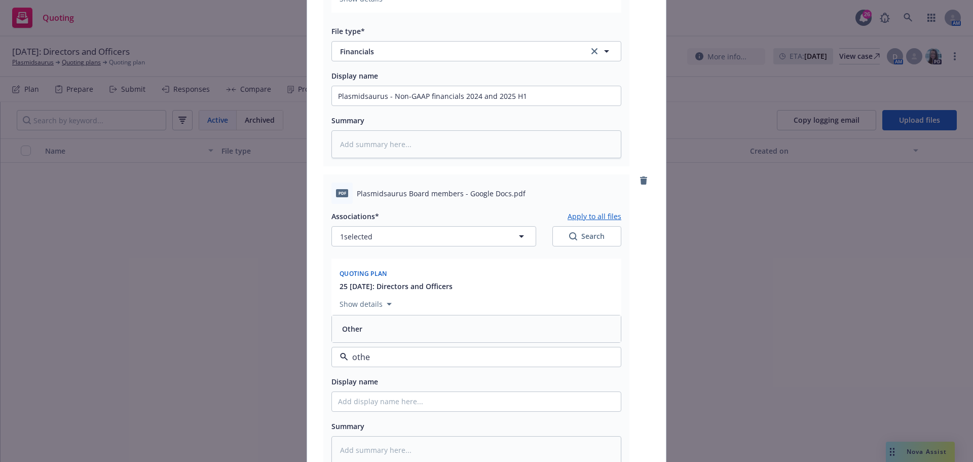
type input "other"
click at [376, 325] on div "Other" at bounding box center [476, 328] width 277 height 15
drag, startPoint x: 351, startPoint y: 399, endPoint x: 357, endPoint y: 401, distance: 6.9
click at [351, 398] on input "Display name" at bounding box center [476, 401] width 289 height 19
paste input "Plasmidsaurus Board members"
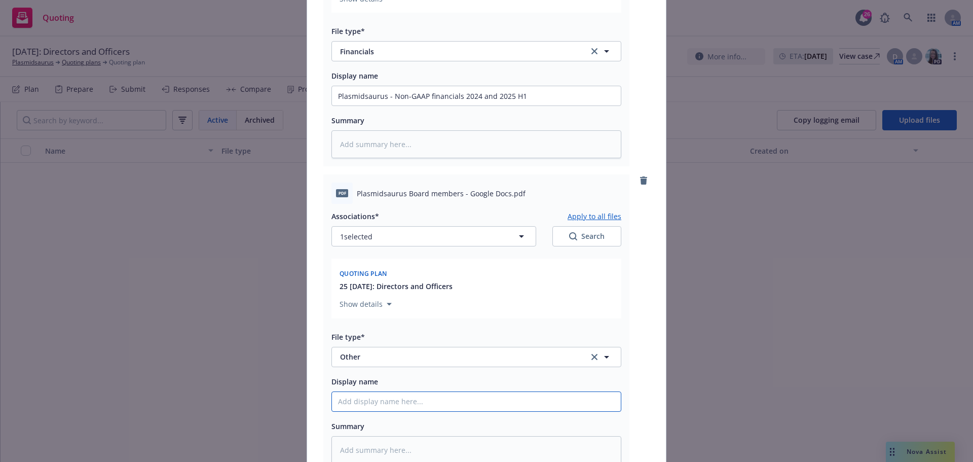
type textarea "x"
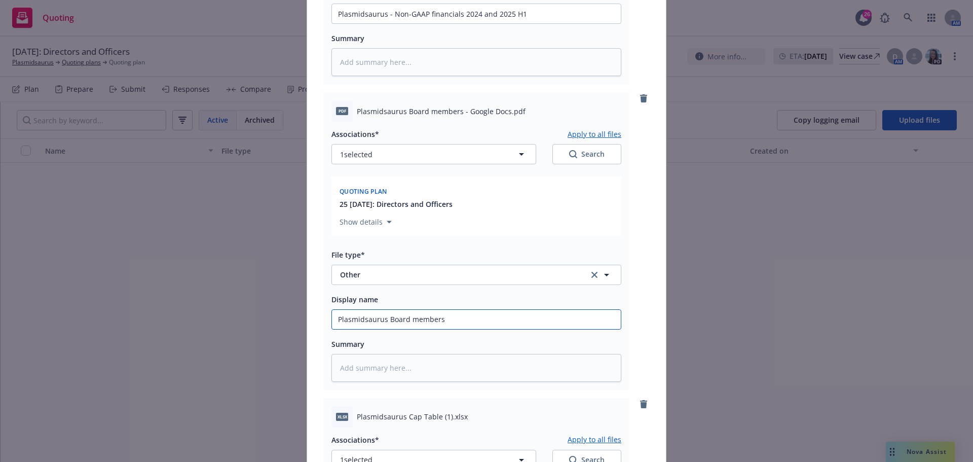
scroll to position [1470, 0]
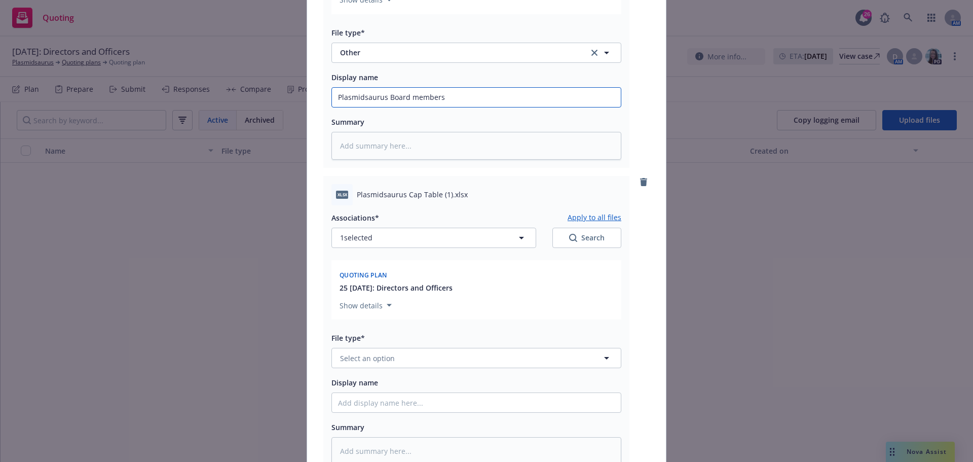
type input "Plasmidsaurus Board members"
click at [357, 198] on span "Plasmidsaurus Cap Table (1).xlsx" at bounding box center [412, 194] width 111 height 11
drag, startPoint x: 354, startPoint y: 194, endPoint x: 439, endPoint y: 188, distance: 85.4
click at [439, 188] on div "xlsx Plasmidsaurus Cap Table (1).xlsx" at bounding box center [477, 194] width 290 height 21
copy span "Plasmidsaurus Cap Table ("
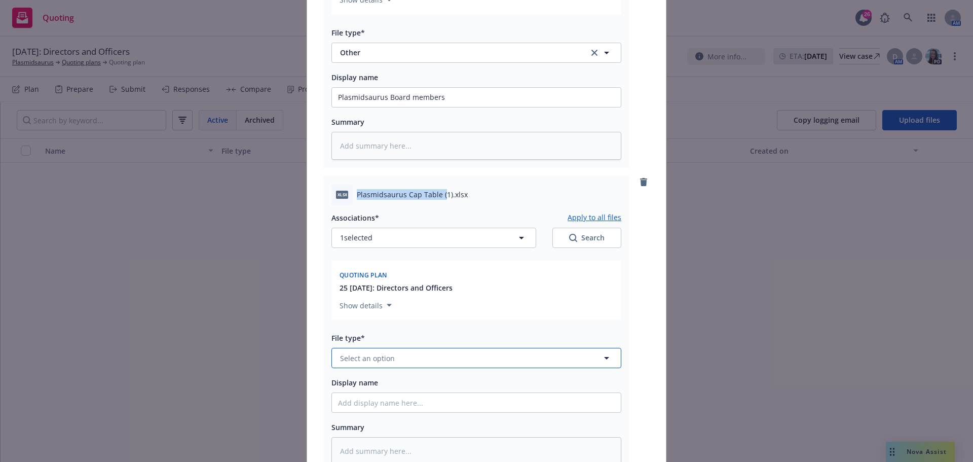
drag, startPoint x: 371, startPoint y: 359, endPoint x: 370, endPoint y: 366, distance: 6.7
click at [373, 359] on span "Select an option" at bounding box center [367, 358] width 55 height 11
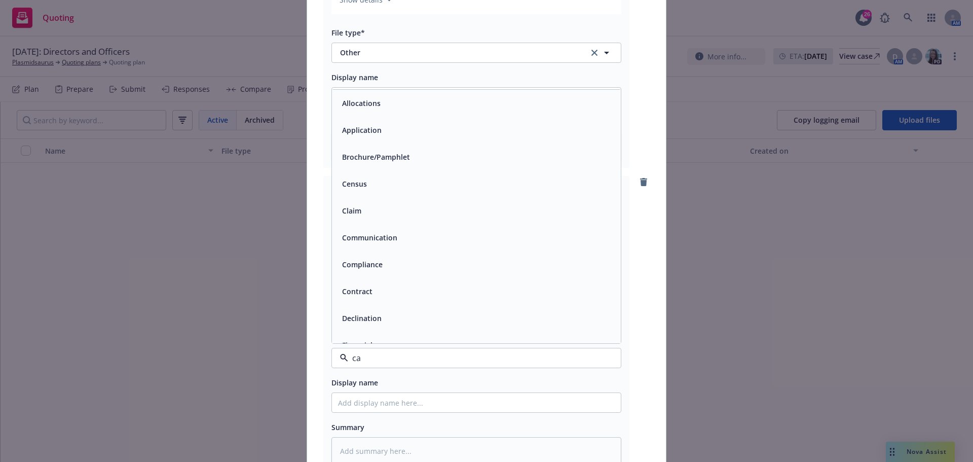
type input "cap"
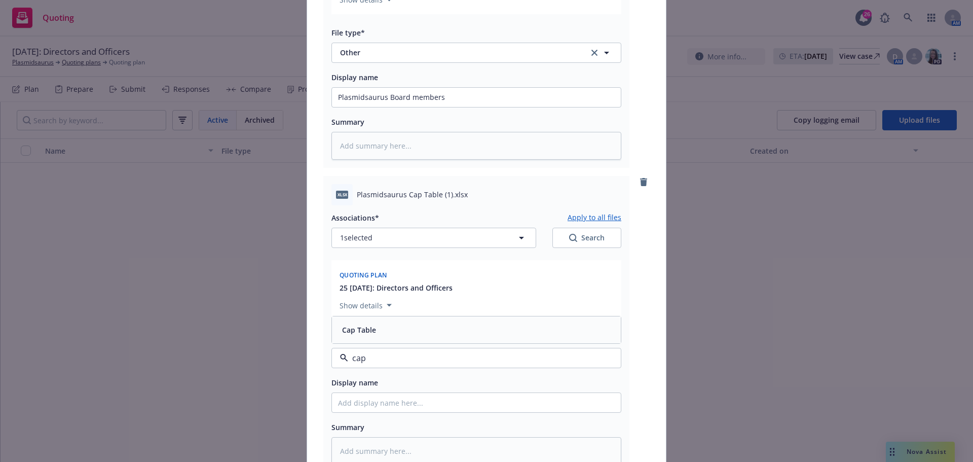
click at [405, 330] on div "Cap Table" at bounding box center [476, 329] width 277 height 15
click at [388, 398] on input "Display name" at bounding box center [476, 402] width 289 height 19
paste input "Plasmidsaurus Cap Table ("
type textarea "x"
type input "Plasmidsaurus Cap Table ("
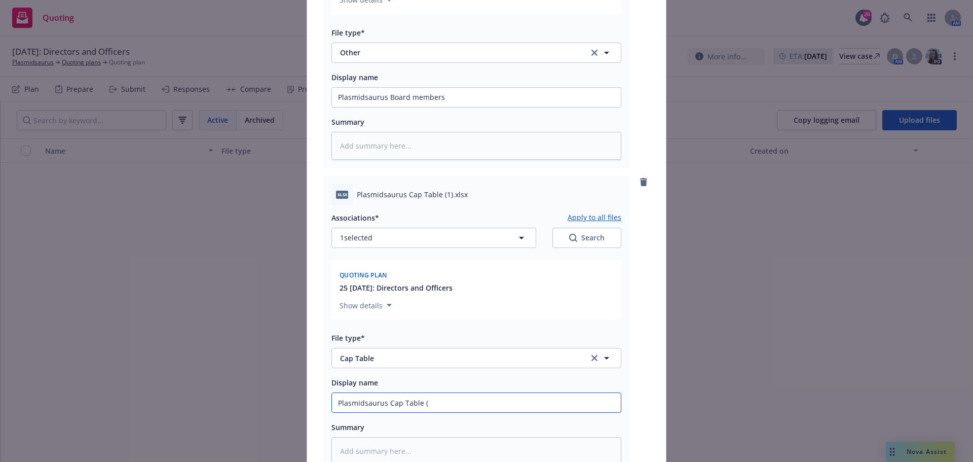
type textarea "x"
type input "Plasmidsaurus Cap Table"
type textarea "x"
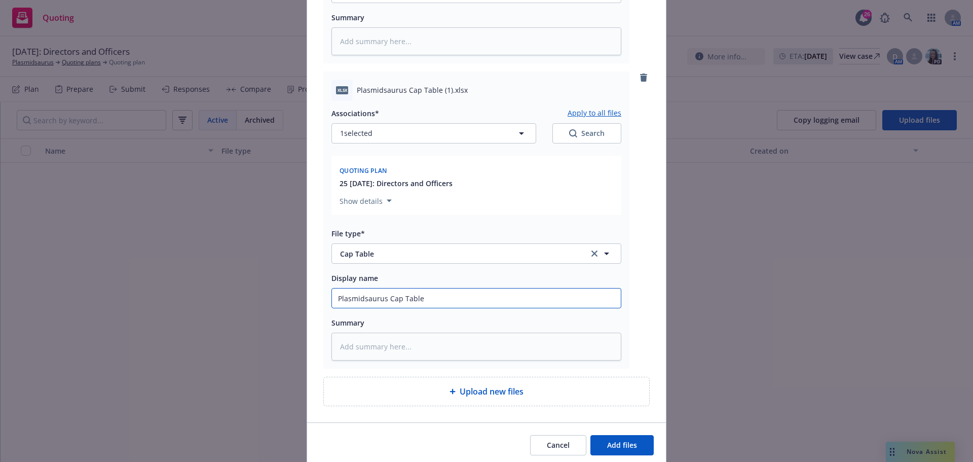
scroll to position [1613, 0]
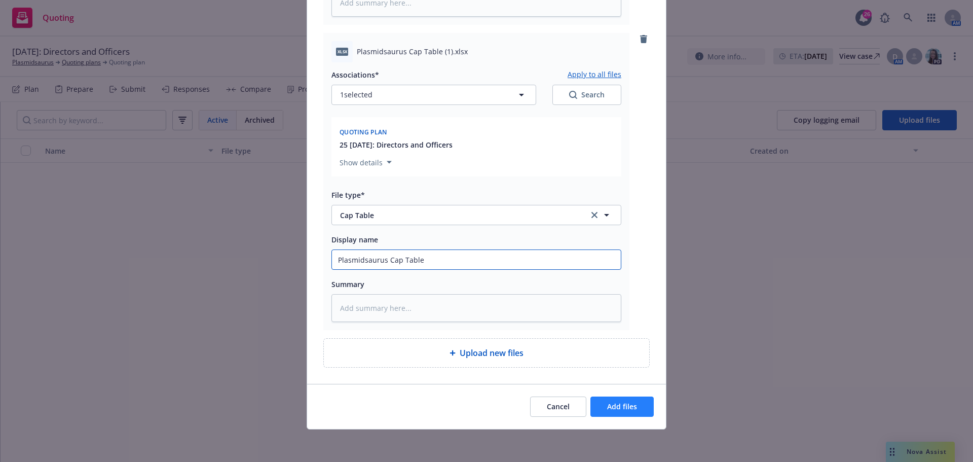
type input "Plasmidsaurus Cap Table"
click at [615, 406] on span "Add files" at bounding box center [622, 406] width 30 height 10
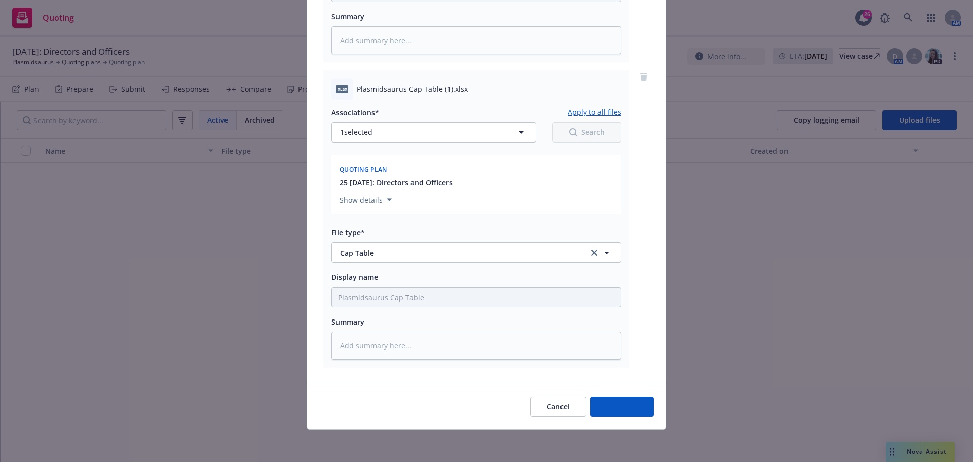
scroll to position [1575, 0]
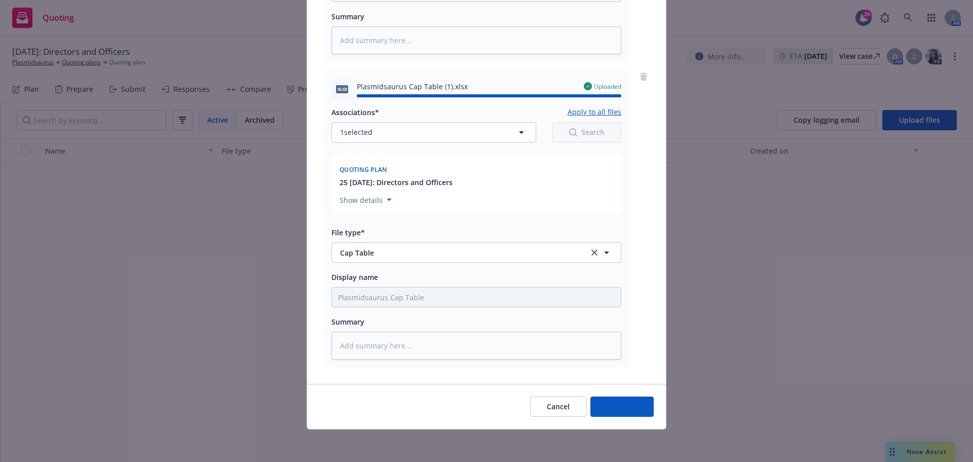
type textarea "x"
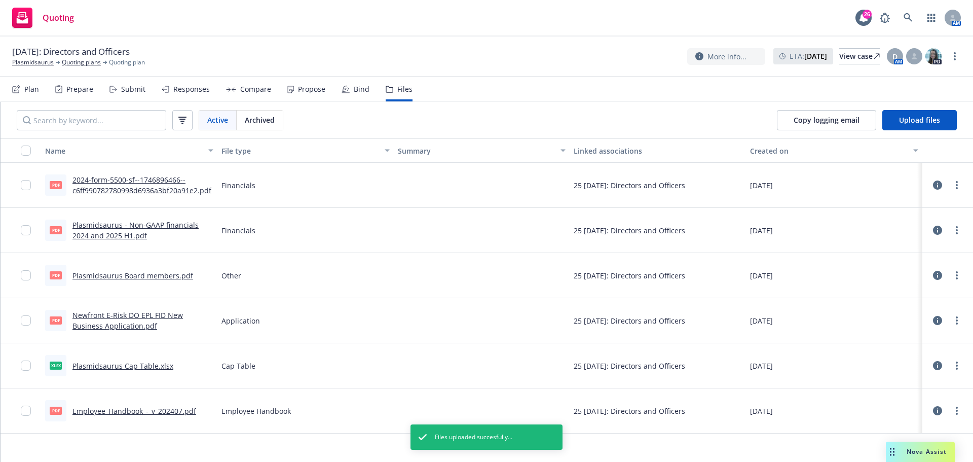
click at [24, 88] on div "Plan" at bounding box center [31, 89] width 15 height 8
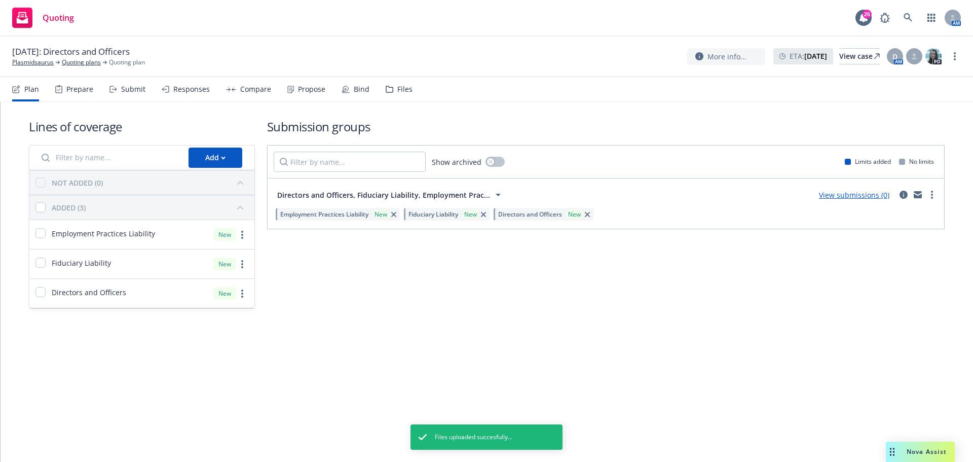
click at [851, 197] on link "View submissions (0)" at bounding box center [854, 195] width 70 height 10
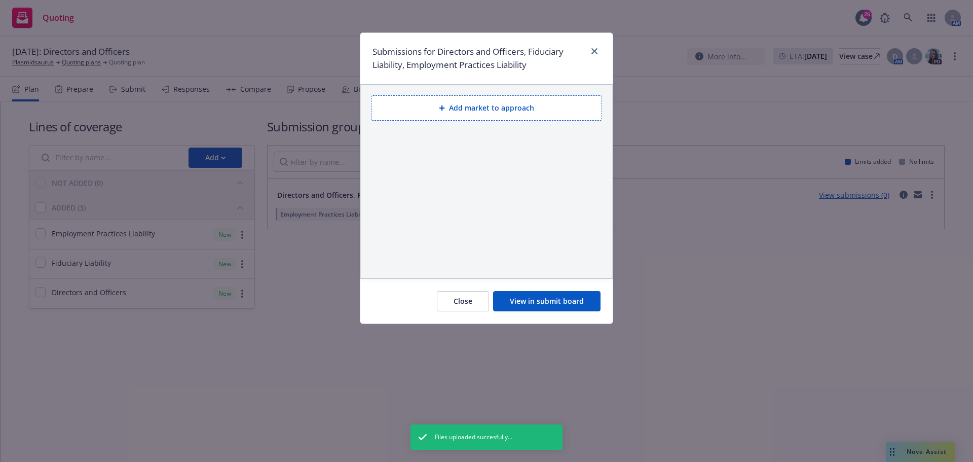
click at [462, 113] on button "Add market to approach" at bounding box center [486, 107] width 231 height 25
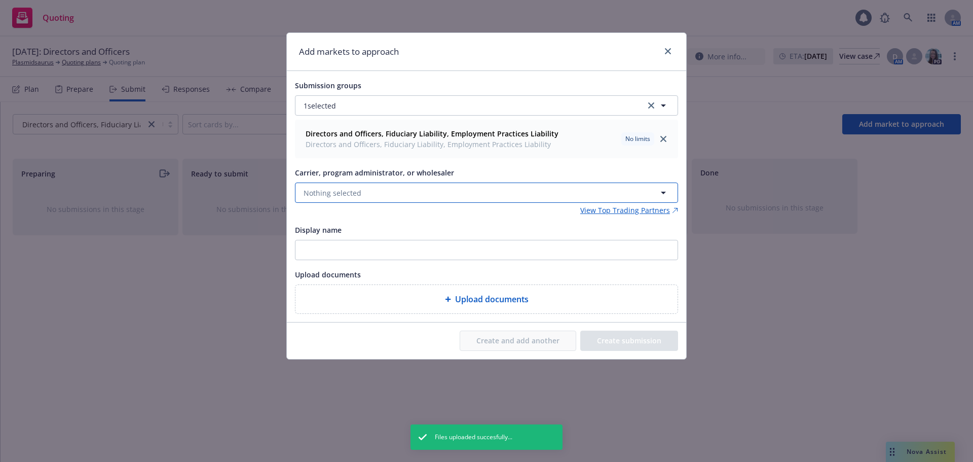
click at [348, 191] on span "Nothing selected" at bounding box center [333, 193] width 58 height 11
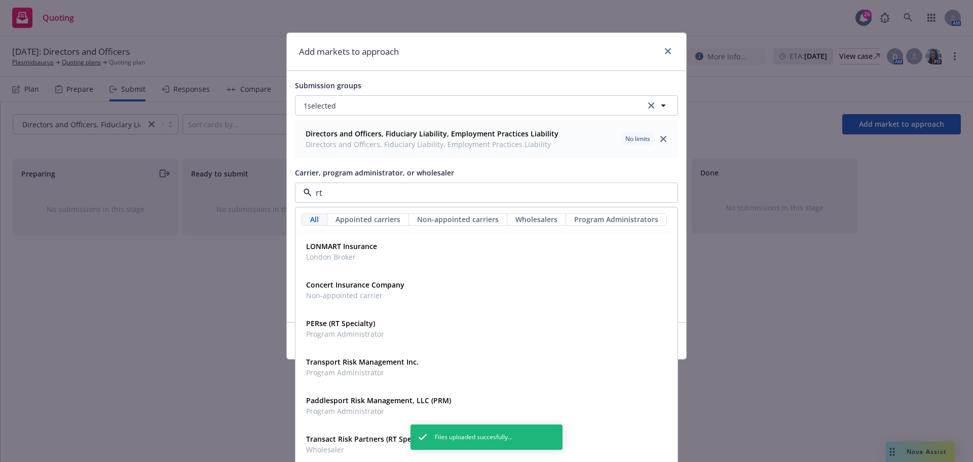
type input "rt s"
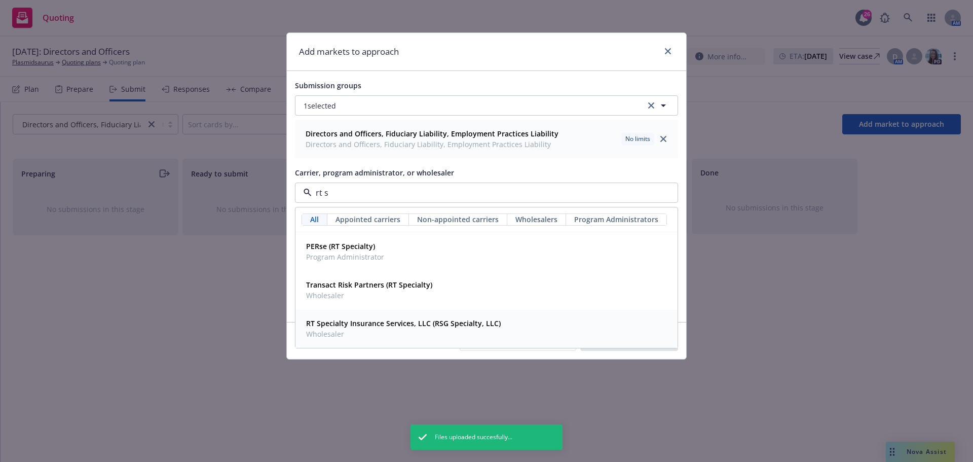
click at [381, 324] on strong "RT Specialty Insurance Services, LLC (RSG Specialty, LLC)" at bounding box center [403, 323] width 195 height 10
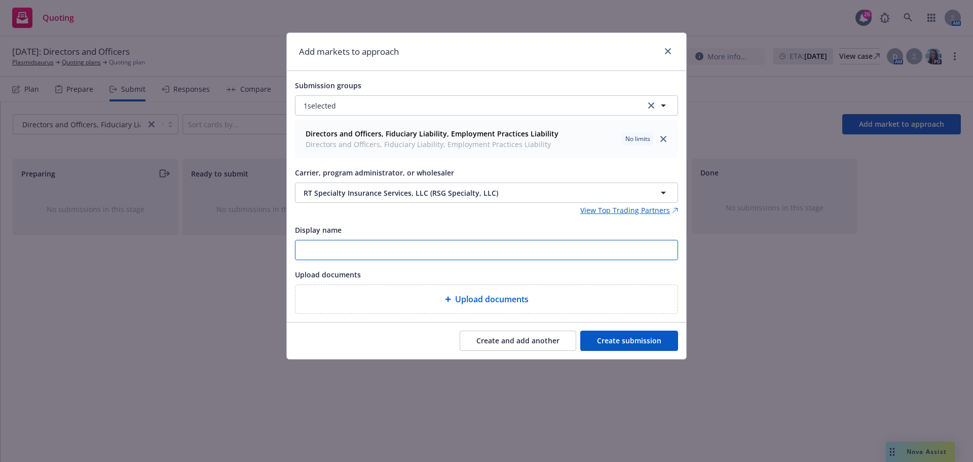
click at [328, 251] on input "Display name" at bounding box center [487, 249] width 382 height 19
paste input "Plasmidsaurus - NEW D&O_EPL_FID submission (quotes at your earliest opportunity)"
drag, startPoint x: 614, startPoint y: 250, endPoint x: 271, endPoint y: 241, distance: 343.3
click at [260, 238] on div "Add markets to approach Submission groups 1 selected Directors and Officers, Fi…" at bounding box center [486, 231] width 973 height 462
type input "25-26 RT Plasmidsaurus - NEW D&O_EPL_FID submission (quotes at your earliest op…"
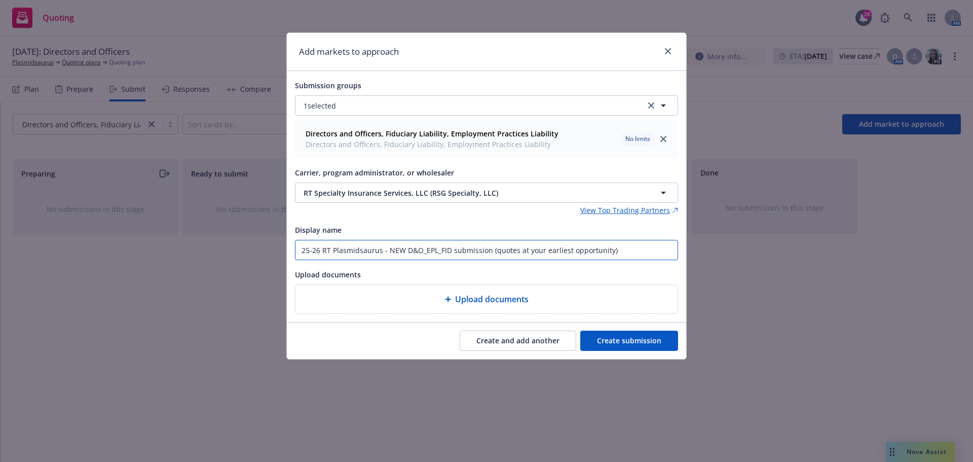
type textarea "x"
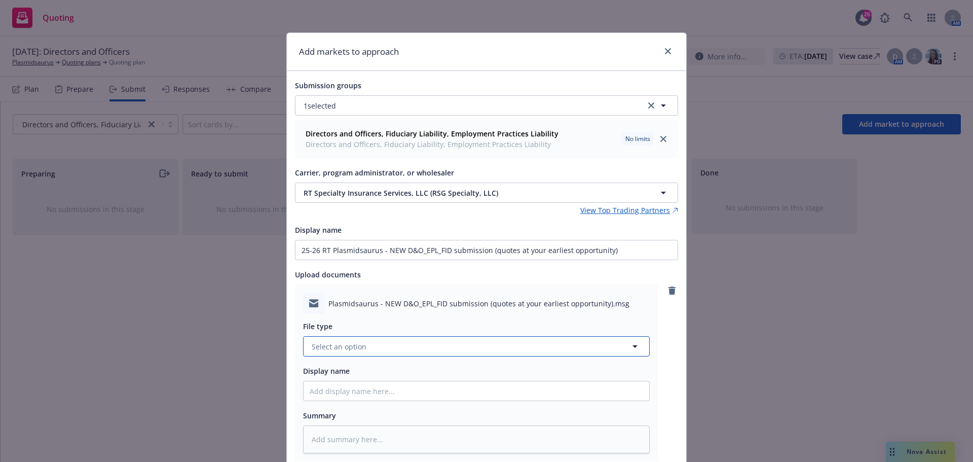
click at [366, 346] on button "Select an option" at bounding box center [476, 346] width 347 height 20
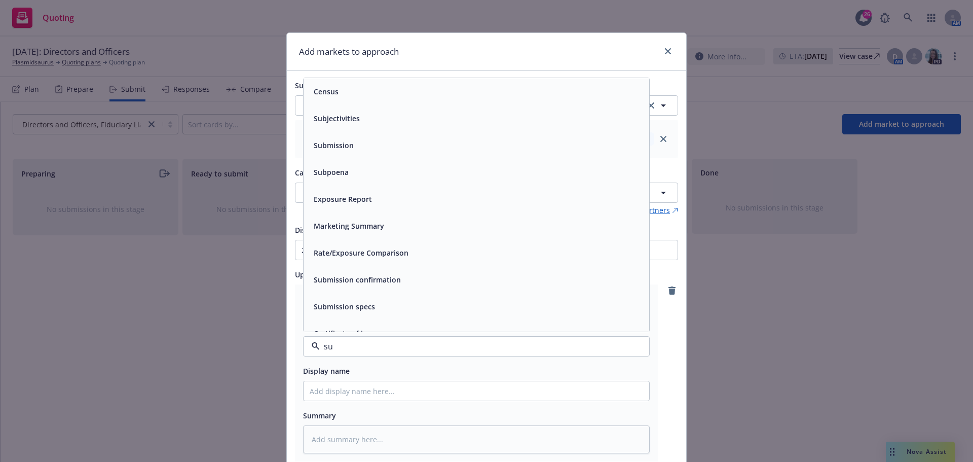
type input "sub"
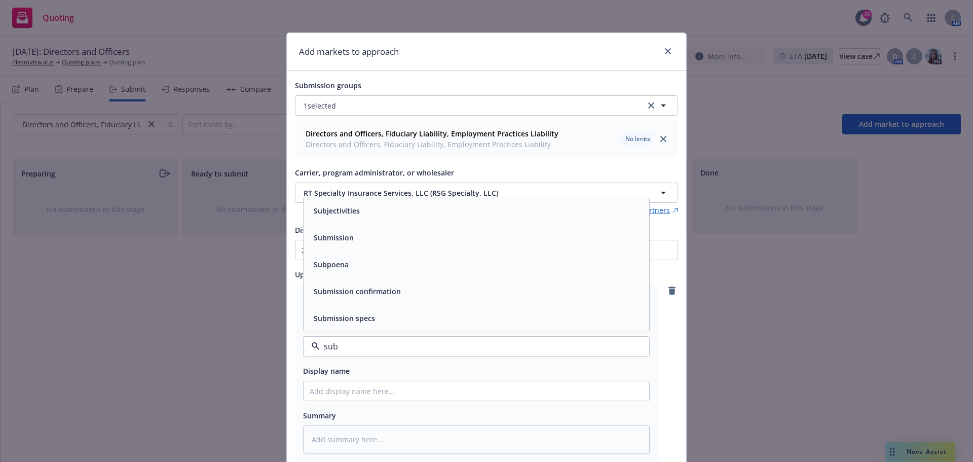
click at [339, 237] on span "Submission" at bounding box center [334, 237] width 40 height 11
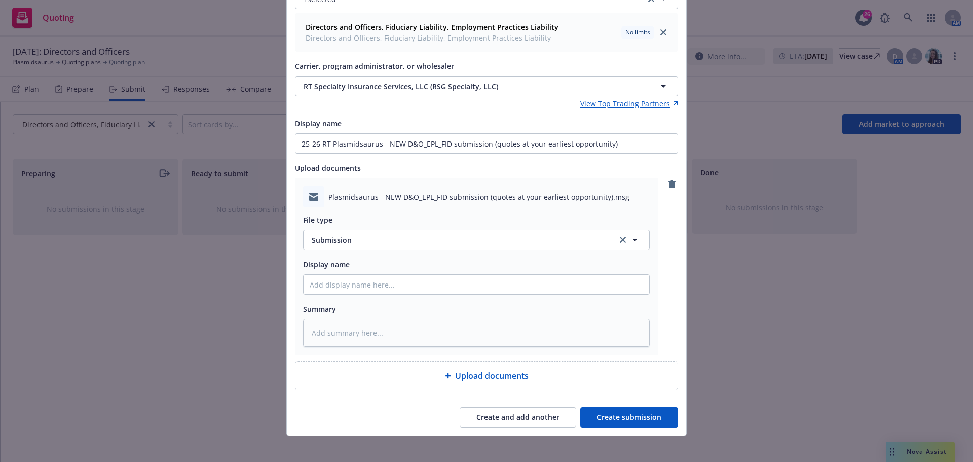
scroll to position [113, 0]
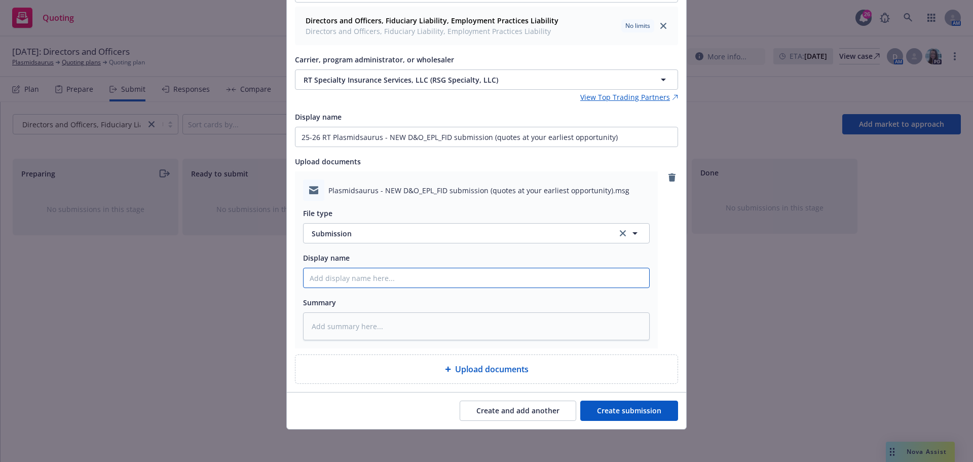
click at [354, 276] on input "Display name" at bounding box center [477, 277] width 346 height 19
paste input "25-26 RT Plasmidsaurus - NEW D&O_EPL_FID submission (quotes at your earliest op…"
type textarea "x"
type input "25-26 RT Plasmidsaurus - NEW D&O_EPL_FID submission (quotes at your earliest op…"
click at [626, 414] on button "Create submission" at bounding box center [629, 410] width 98 height 20
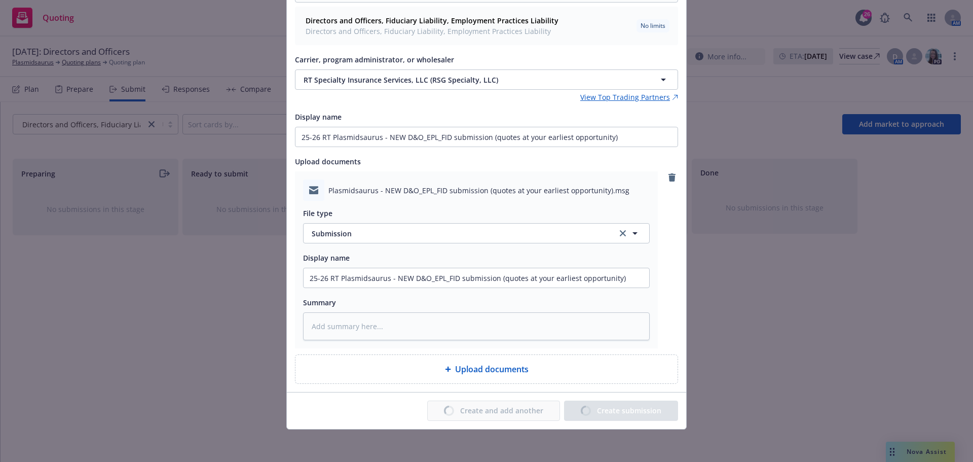
type textarea "x"
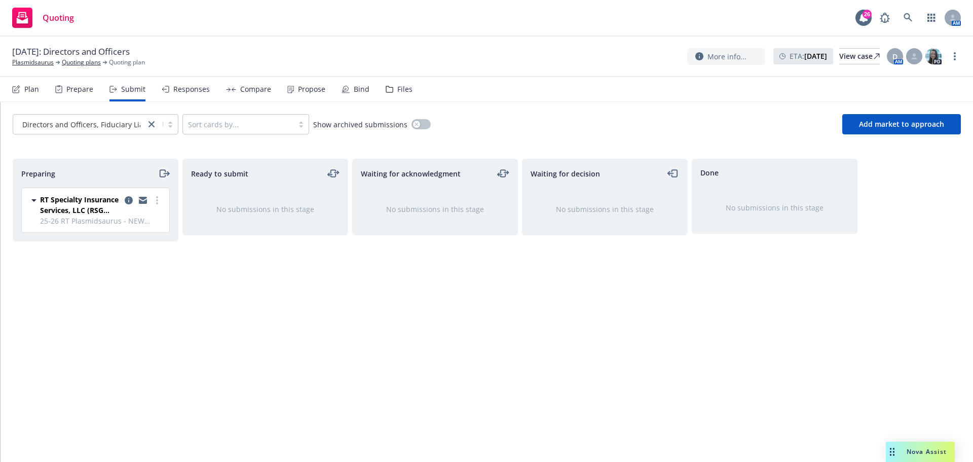
click at [167, 175] on icon "moveRight" at bounding box center [164, 173] width 12 height 12
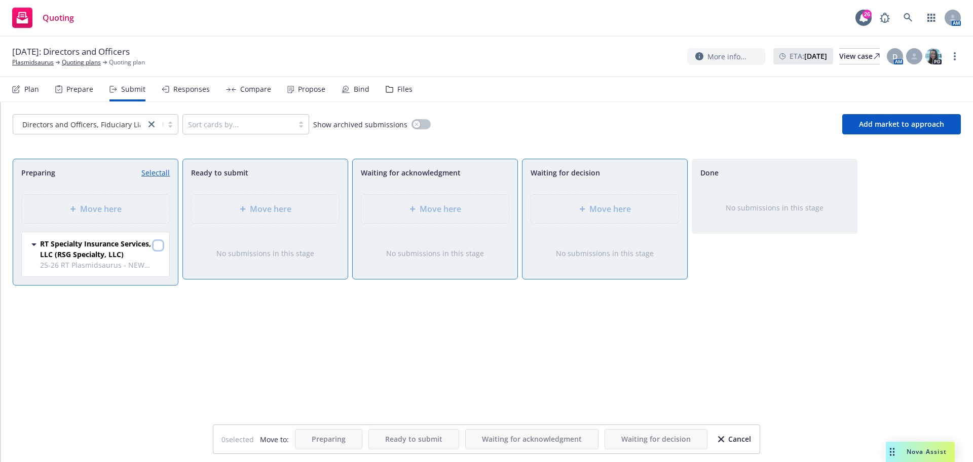
drag, startPoint x: 162, startPoint y: 246, endPoint x: 197, endPoint y: 254, distance: 36.0
click at [162, 247] on input "checkbox" at bounding box center [158, 245] width 10 height 10
checkbox input "true"
click at [603, 208] on span "Move here" at bounding box center [611, 209] width 42 height 12
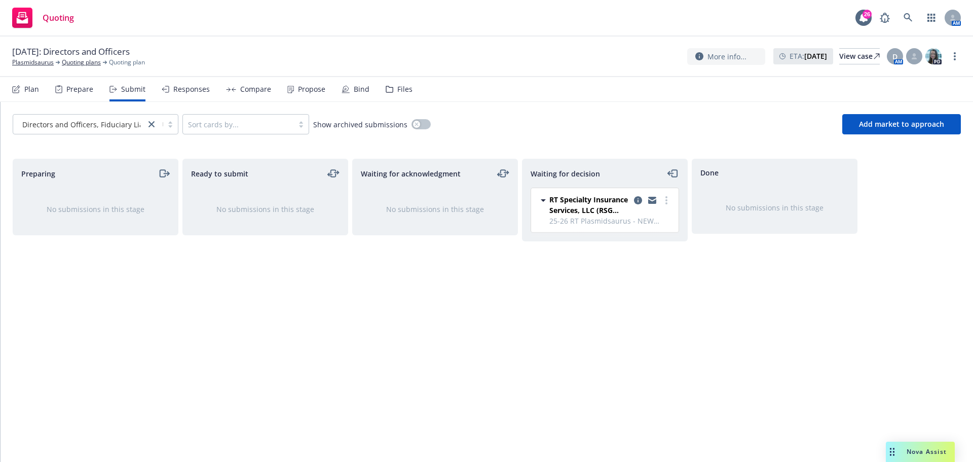
click at [397, 85] on div "Files" at bounding box center [404, 89] width 15 height 8
